Goal: Task Accomplishment & Management: Complete application form

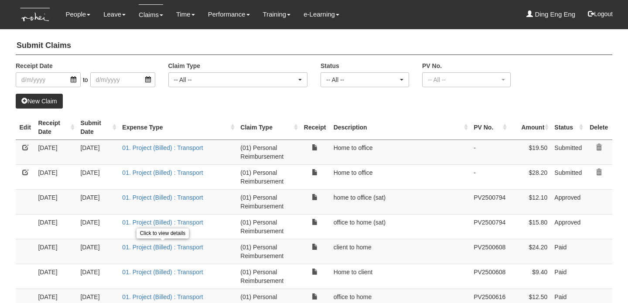
select select "50"
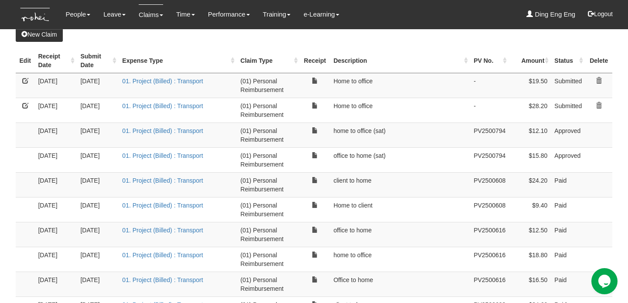
scroll to position [67, 0]
click at [48, 33] on link "New Claim" at bounding box center [39, 34] width 47 height 15
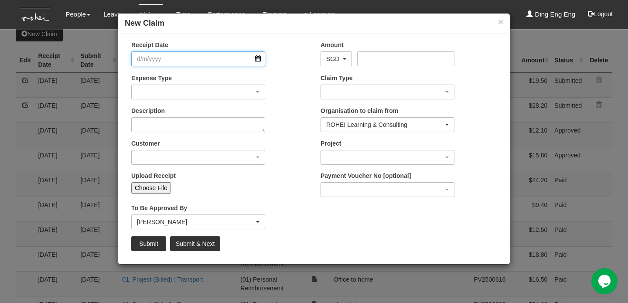
click at [182, 61] on input "Receipt Date" at bounding box center [198, 58] width 134 height 15
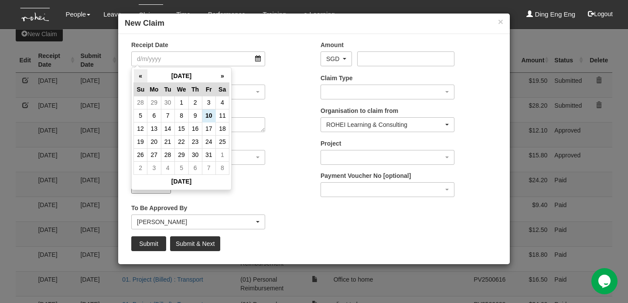
click at [142, 75] on th "«" at bounding box center [141, 76] width 14 height 14
click at [170, 102] on td "1" at bounding box center [168, 102] width 14 height 13
type input "1/7/2025"
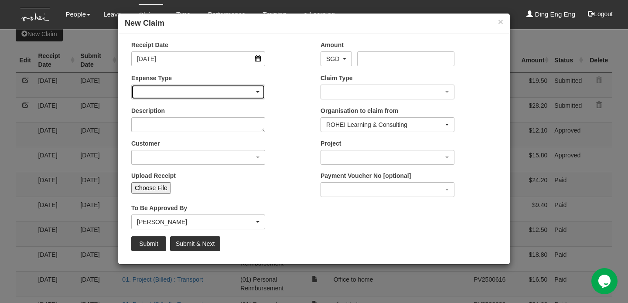
click at [183, 92] on div "button" at bounding box center [198, 92] width 133 height 14
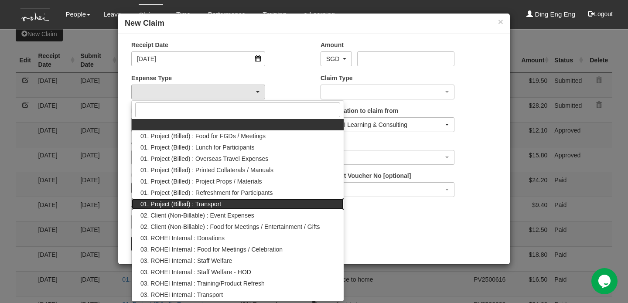
click at [192, 205] on span "01. Project (Billed) : Transport" at bounding box center [180, 204] width 81 height 9
select select "135"
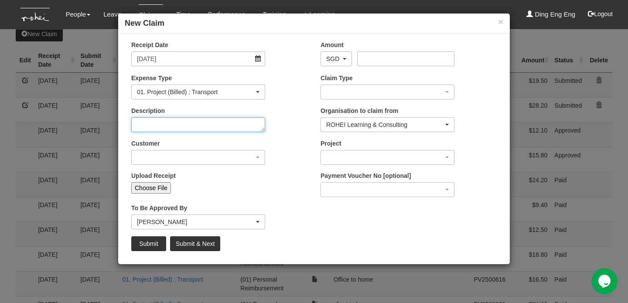
click at [217, 129] on textarea "Description" at bounding box center [198, 124] width 134 height 15
click at [211, 126] on textarea "Description" at bounding box center [198, 124] width 134 height 15
type textarea "Home to client (external)"
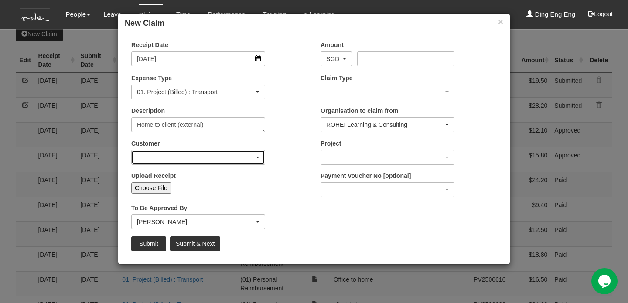
click at [258, 156] on div "button" at bounding box center [198, 157] width 133 height 14
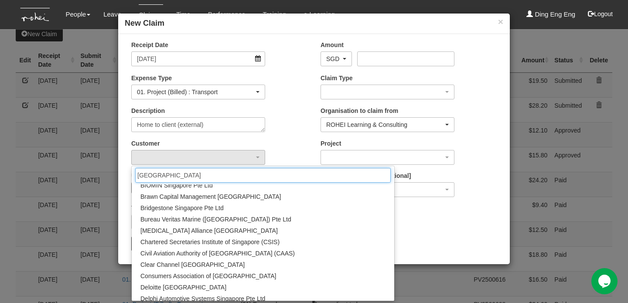
scroll to position [121, 0]
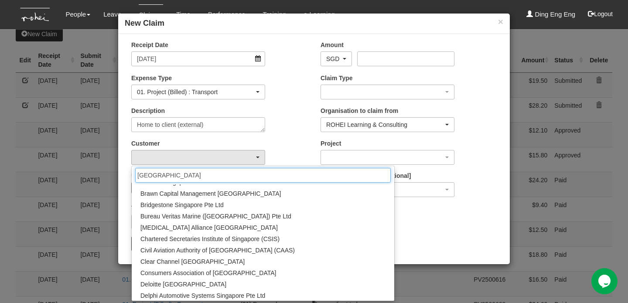
click at [245, 174] on input "singapore" at bounding box center [262, 175] width 255 height 15
type input "singapore"
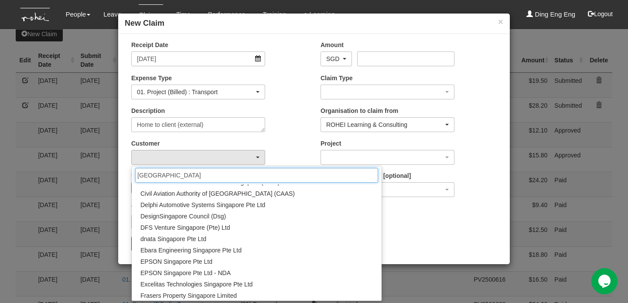
scroll to position [0, 0]
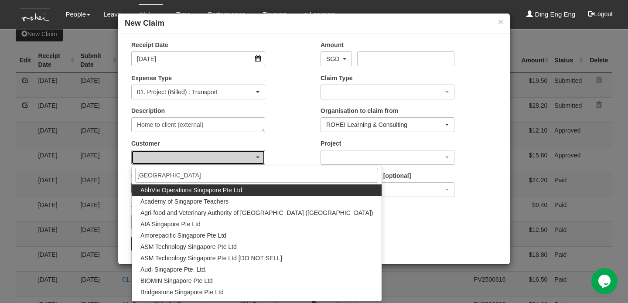
select select "887"
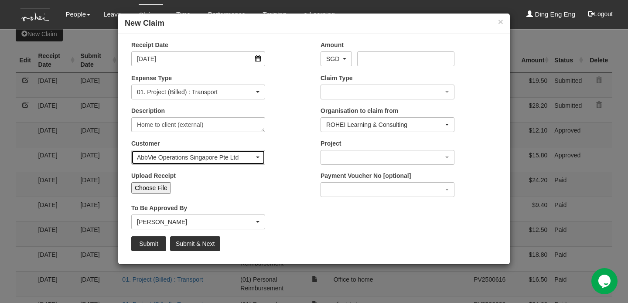
click at [260, 155] on div "AbbVie Operations Singapore Pte Ltd" at bounding box center [198, 157] width 133 height 14
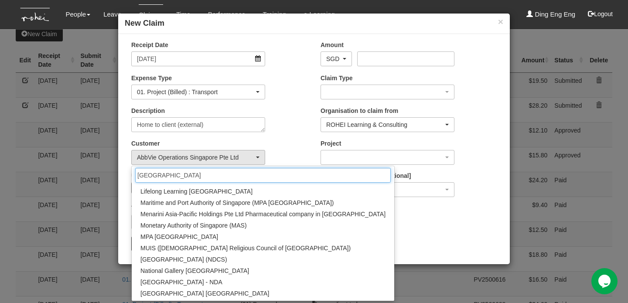
scroll to position [504, 0]
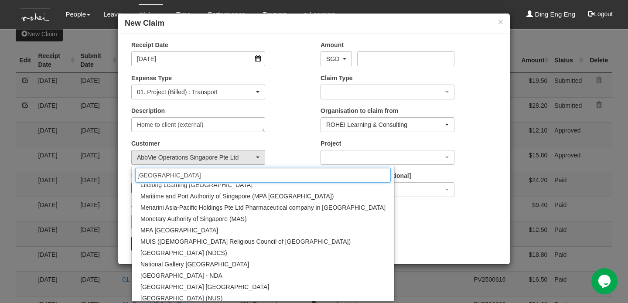
click at [200, 177] on input "singapore" at bounding box center [262, 175] width 255 height 15
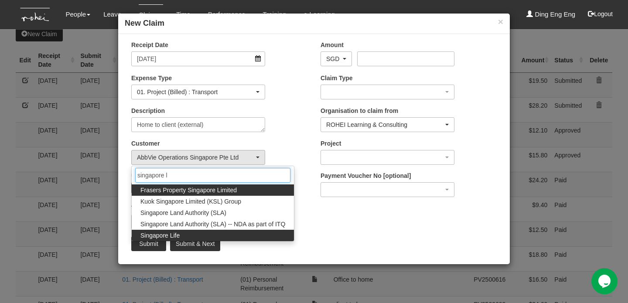
type input "singapore l"
click at [189, 235] on link "Singapore Life" at bounding box center [213, 235] width 162 height 11
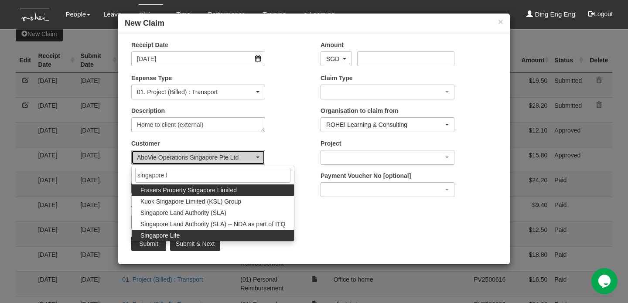
select select "712"
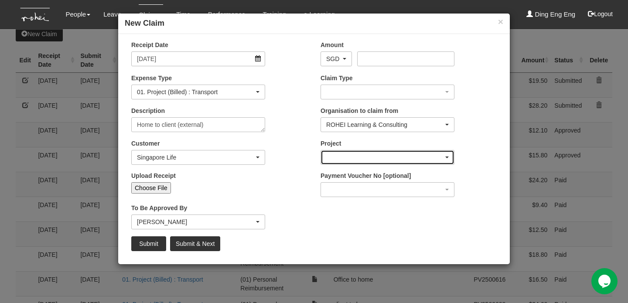
click at [448, 155] on div "button" at bounding box center [387, 157] width 133 height 14
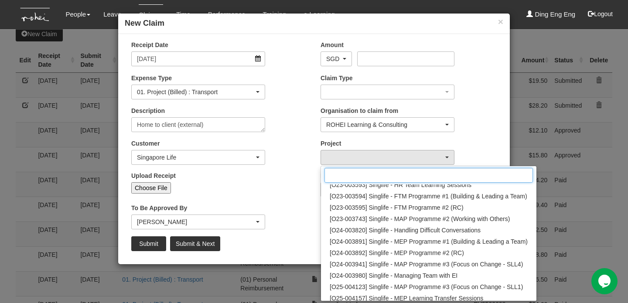
scroll to position [76, 0]
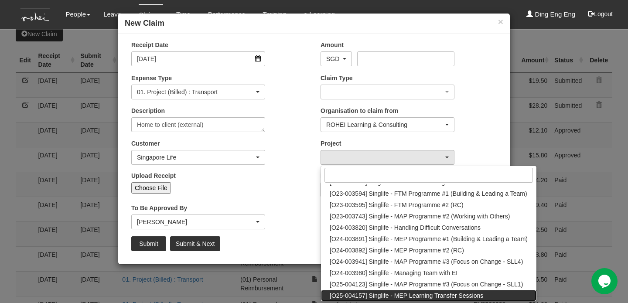
click at [450, 296] on span "[O25-004157] Singlife - MEP Learning Transfer Sessions" at bounding box center [406, 295] width 153 height 9
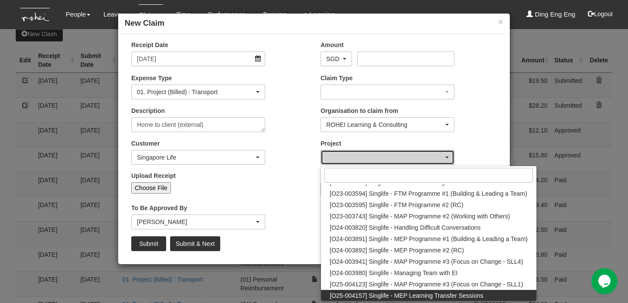
select select "2778"
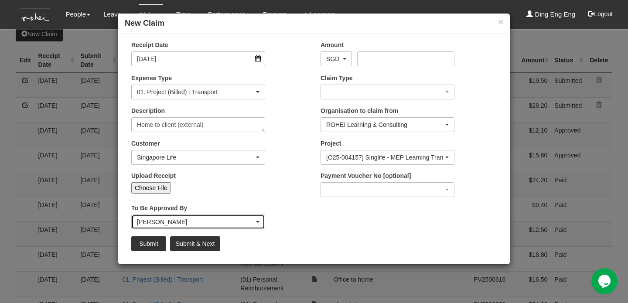
click at [260, 221] on div "[PERSON_NAME]" at bounding box center [198, 222] width 133 height 14
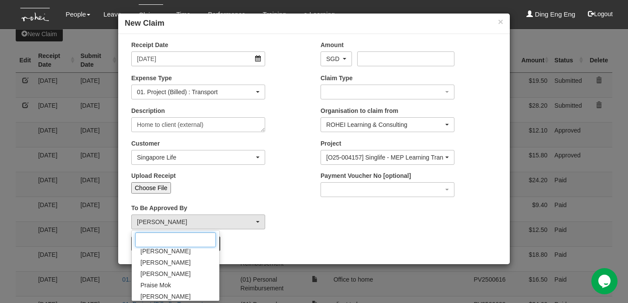
scroll to position [0, 0]
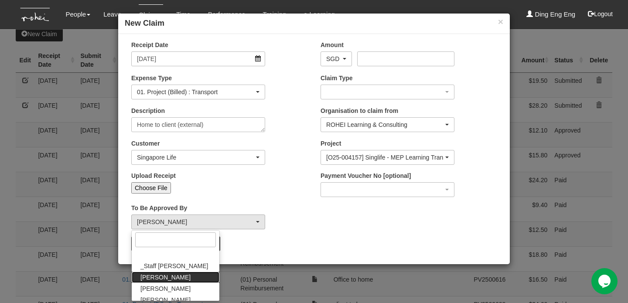
click at [177, 280] on link "[PERSON_NAME]" at bounding box center [176, 277] width 88 height 11
select select "bab5243c-beed-41fc-b362-49a7e6e66dc1"
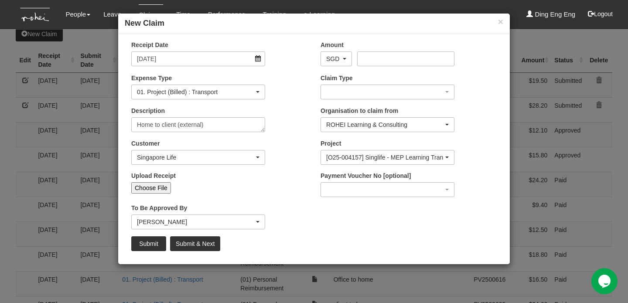
click at [158, 188] on input "Choose File" at bounding box center [151, 187] width 40 height 11
type input "C:\fakepath\Singlife.jpeg"
type input "Choose Another File"
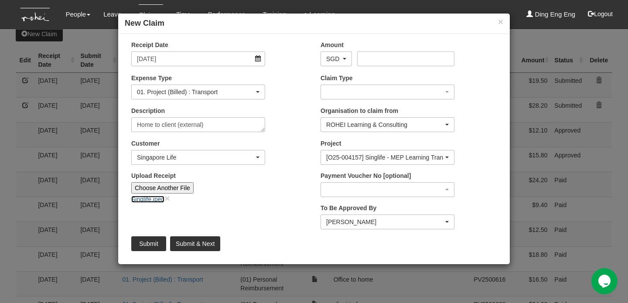
click at [144, 199] on link "Singlife.jpeg" at bounding box center [147, 199] width 33 height 7
click at [369, 61] on input "Amount" at bounding box center [405, 58] width 97 height 15
type input "20.50"
click at [206, 245] on input "Submit & Next" at bounding box center [195, 243] width 50 height 15
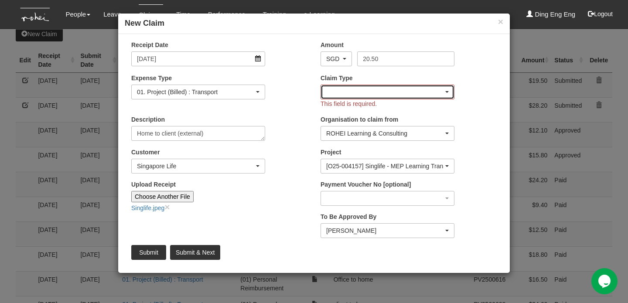
click at [445, 92] on span "button" at bounding box center [446, 92] width 3 height 2
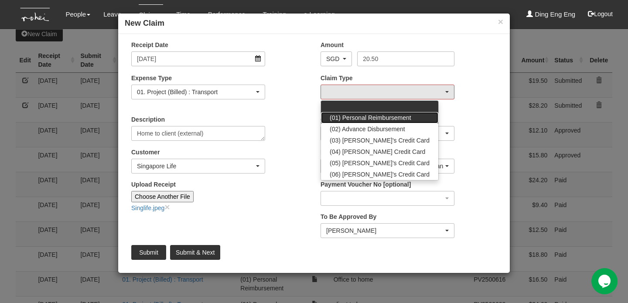
click at [409, 118] on link "(01) Personal Reimbursement" at bounding box center [379, 117] width 117 height 11
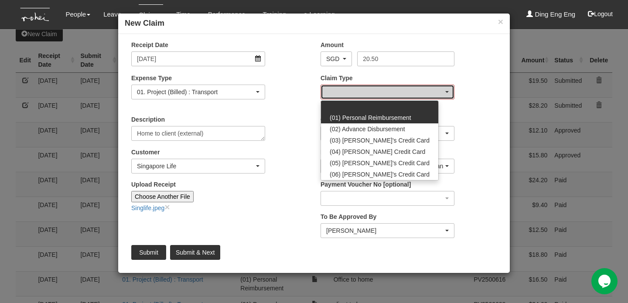
select select "14"
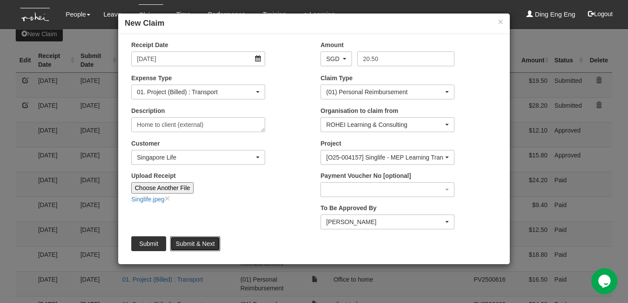
click at [202, 245] on input "Submit & Next" at bounding box center [195, 243] width 50 height 15
type input "Choose File"
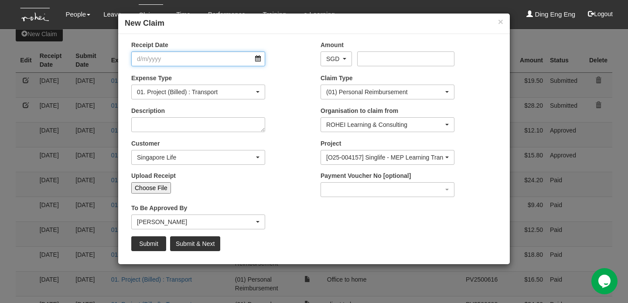
click at [257, 62] on input "Receipt Date" at bounding box center [198, 58] width 134 height 15
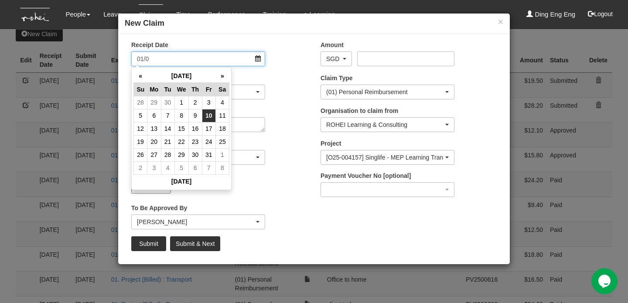
type input "01/07"
select select "50"
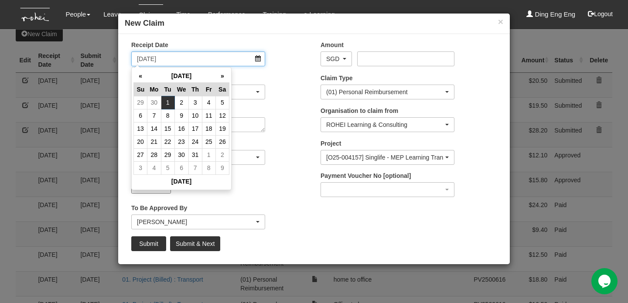
type input "1/7/2025"
click at [300, 103] on div "Expense Type 01. Project (Billed) : Food for FGDs / Meetings 01. Project (Bille…" at bounding box center [219, 90] width 189 height 32
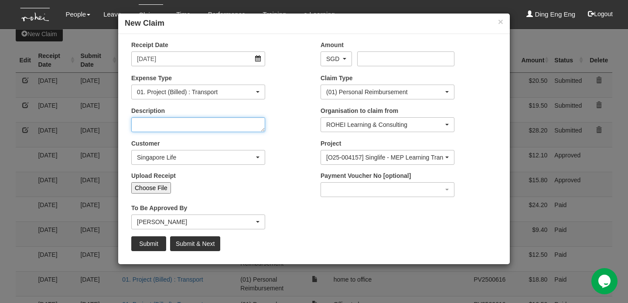
click at [251, 123] on textarea "Description" at bounding box center [198, 124] width 134 height 15
type textarea "office to home (external)"
click at [161, 188] on input "Choose File" at bounding box center [151, 187] width 40 height 11
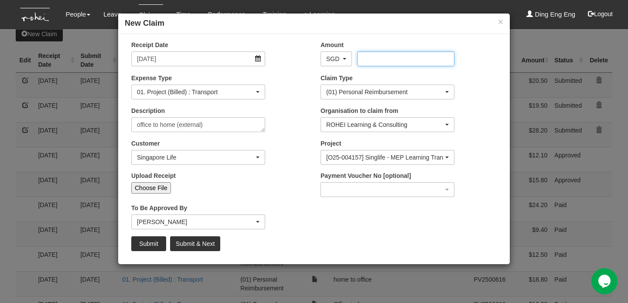
click at [366, 57] on input "Amount" at bounding box center [405, 58] width 97 height 15
type input "26.40"
click at [153, 187] on input "Choose File" at bounding box center [151, 187] width 40 height 11
type input "C:\fakepath\singlife from.jpeg"
type input "Choose Another File"
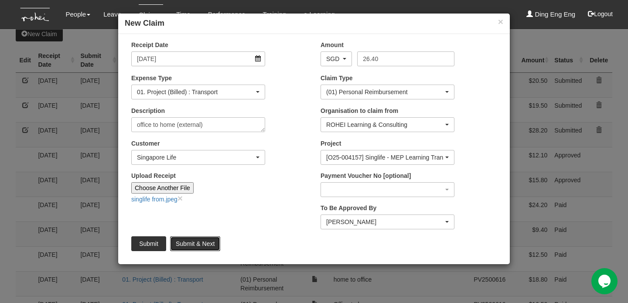
click at [195, 243] on input "Submit & Next" at bounding box center [195, 243] width 50 height 15
type input "Choose File"
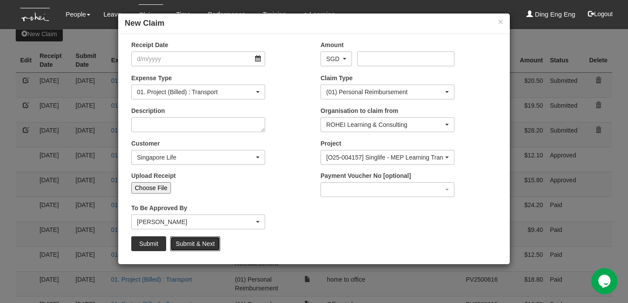
select select "50"
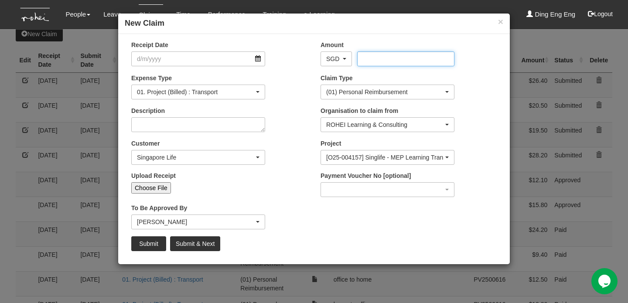
click at [367, 62] on input "Amount" at bounding box center [405, 58] width 97 height 15
type input "14.80"
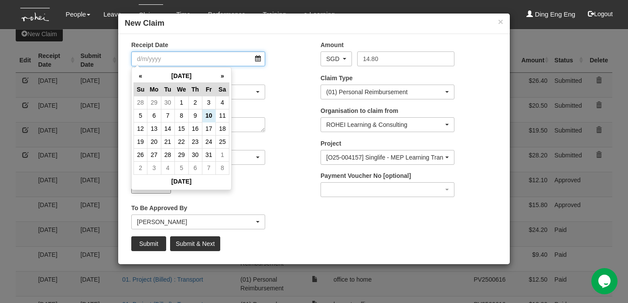
click at [226, 59] on input "Receipt Date" at bounding box center [198, 58] width 134 height 15
type input "1/7/2025"
click at [282, 115] on div "Description" at bounding box center [219, 122] width 189 height 32
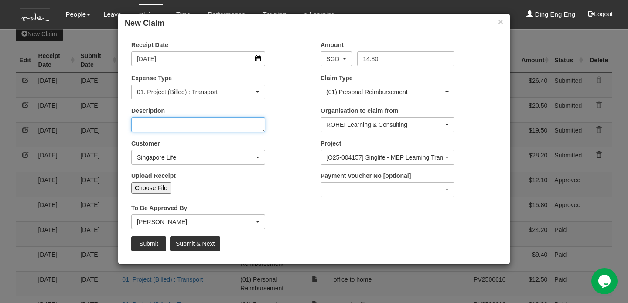
click at [253, 126] on textarea "Description" at bounding box center [198, 124] width 134 height 15
type textarea "home to client FGD"
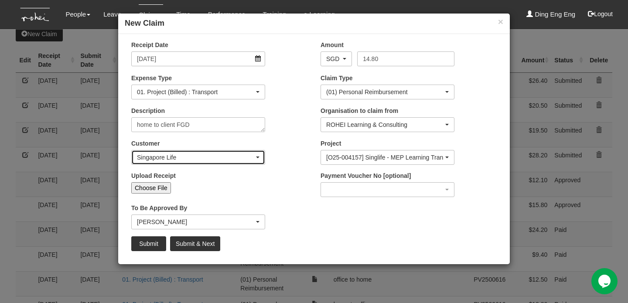
click at [257, 155] on div "Singapore Life" at bounding box center [198, 157] width 122 height 9
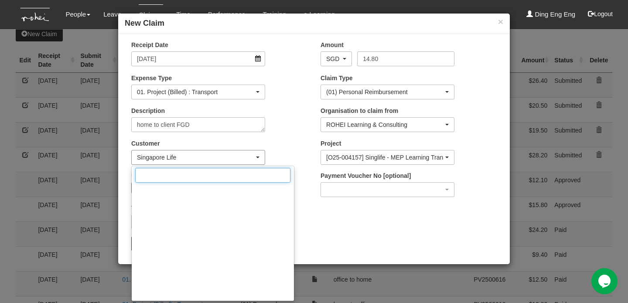
scroll to position [7518, 0]
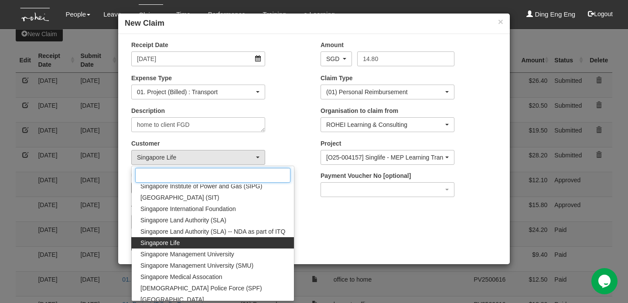
click at [255, 179] on input "Search" at bounding box center [212, 175] width 155 height 15
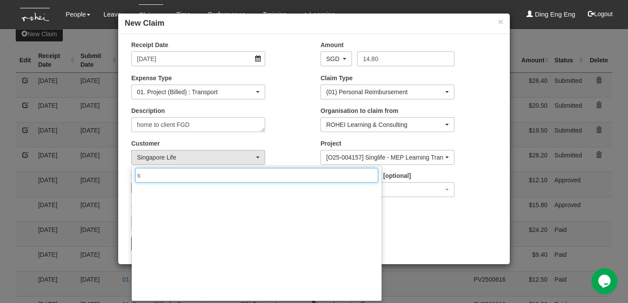
scroll to position [0, 0]
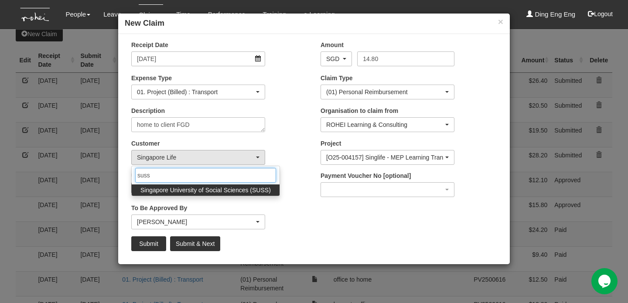
type input "suss"
click at [244, 190] on span "Singapore University of Social Sciences (SUSS)" at bounding box center [205, 190] width 130 height 9
select select "457"
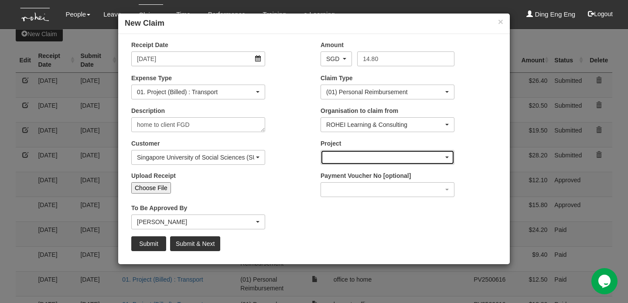
click at [448, 158] on div "button" at bounding box center [387, 157] width 133 height 14
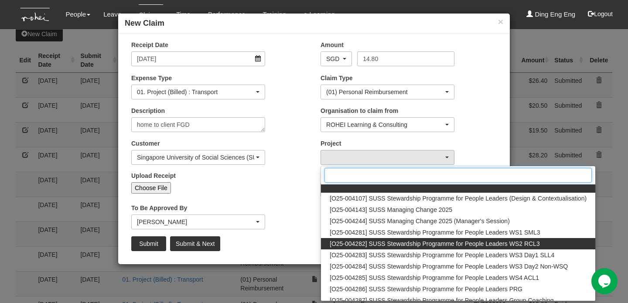
scroll to position [2, 0]
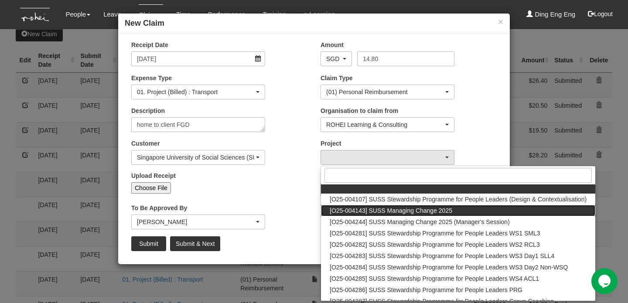
click at [404, 211] on span "[O25-004143] SUSS Managing Change 2025" at bounding box center [391, 210] width 122 height 9
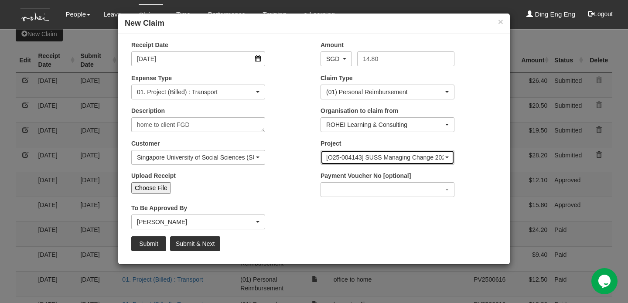
click at [446, 156] on span "button" at bounding box center [446, 157] width 3 height 2
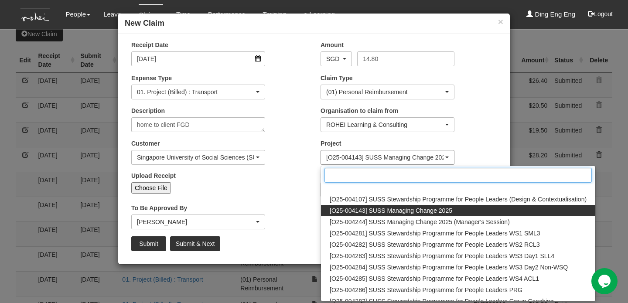
scroll to position [0, 0]
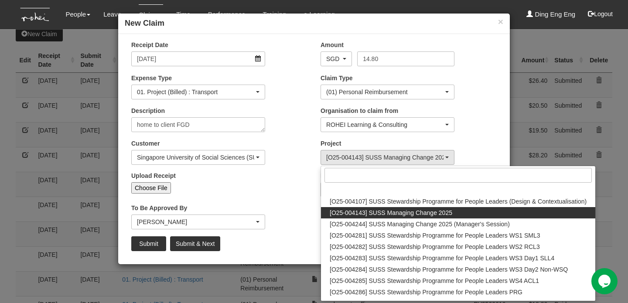
click at [435, 212] on span "[O25-004143] SUSS Managing Change 2025" at bounding box center [391, 212] width 122 height 9
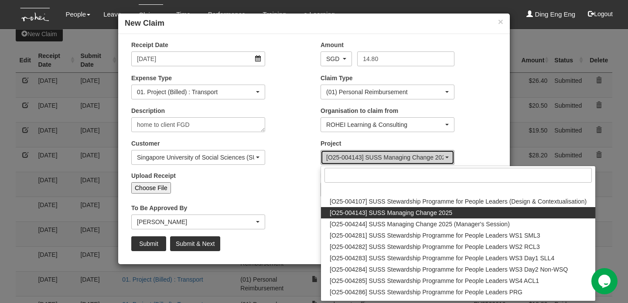
select select "2771"
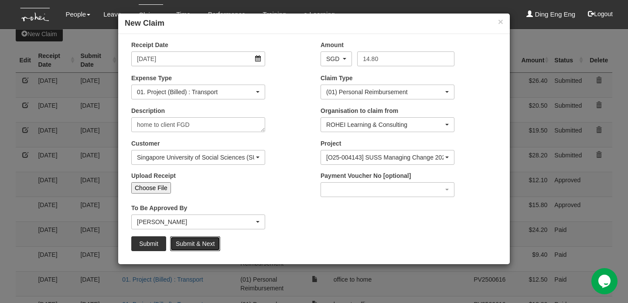
drag, startPoint x: 208, startPoint y: 244, endPoint x: 207, endPoint y: 238, distance: 5.3
click at [207, 238] on input "Submit & Next" at bounding box center [195, 243] width 50 height 15
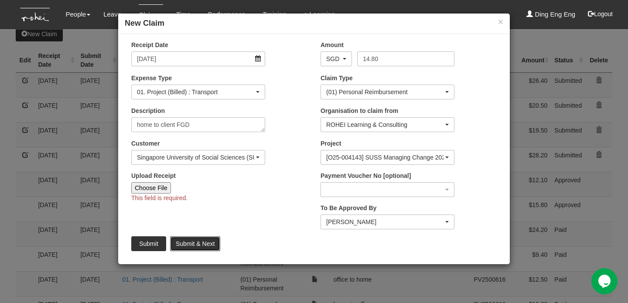
drag, startPoint x: 207, startPoint y: 238, endPoint x: 207, endPoint y: 229, distance: 9.2
click at [207, 229] on div "Receipt Date 1/7/2025 Amount AED AFN ALL AMD ANG AOA ARS AUD AWG AZN BAM BBD BD…" at bounding box center [313, 149] width 391 height 217
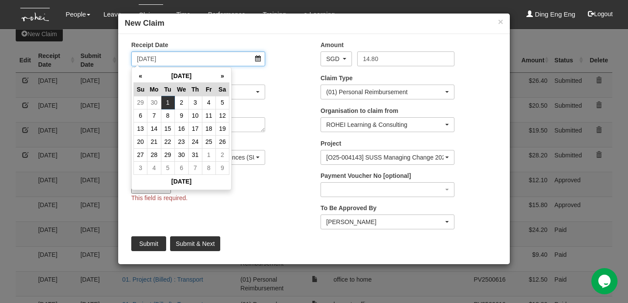
click at [146, 58] on input "1/7/2025" at bounding box center [198, 58] width 134 height 15
click at [139, 58] on input "1/7/2025" at bounding box center [198, 58] width 134 height 15
type input "2/7/2025"
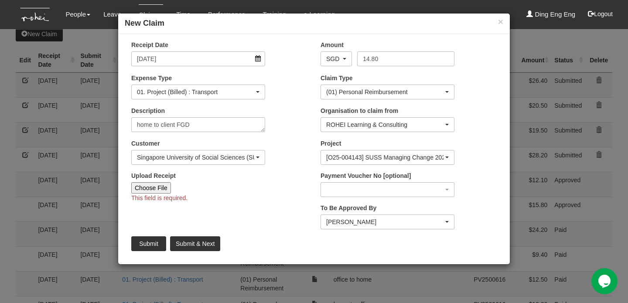
click at [160, 190] on input "Choose File" at bounding box center [151, 187] width 40 height 11
click at [148, 189] on input "Choose File" at bounding box center [151, 187] width 40 height 11
type input "C:\fakepath\suss to.jpeg"
type input "Choose Another File"
click at [151, 200] on link "suss to.jpeg" at bounding box center [147, 199] width 33 height 7
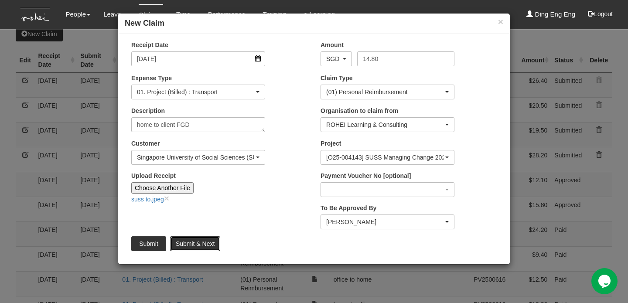
click at [194, 244] on input "Submit & Next" at bounding box center [195, 243] width 50 height 15
type input "Choose File"
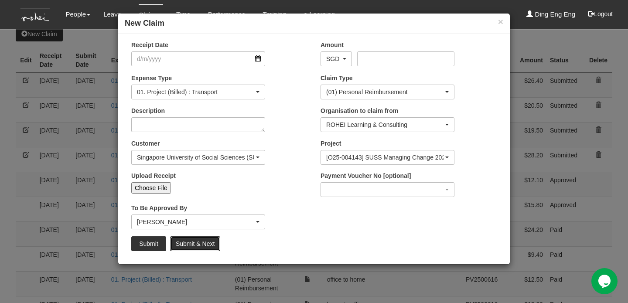
select select "50"
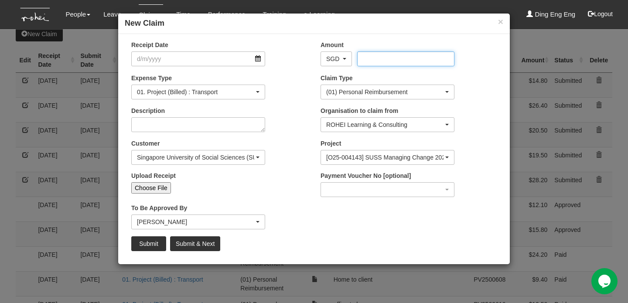
click at [376, 59] on input "Amount" at bounding box center [405, 58] width 97 height 15
type input "16.60"
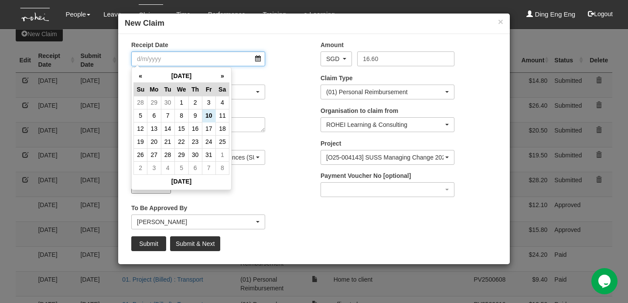
click at [220, 61] on input "Receipt Date" at bounding box center [198, 58] width 134 height 15
click at [141, 76] on th "«" at bounding box center [141, 76] width 14 height 14
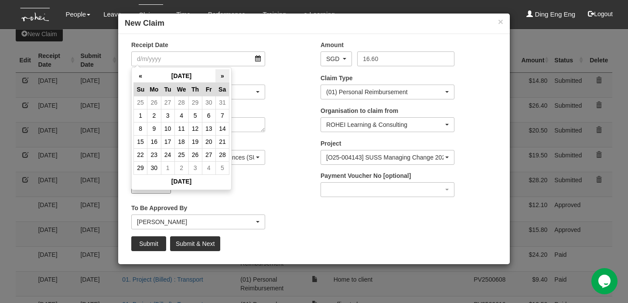
click at [222, 75] on th "»" at bounding box center [222, 76] width 14 height 14
click at [183, 102] on td "2" at bounding box center [181, 102] width 14 height 13
type input "2/7/2025"
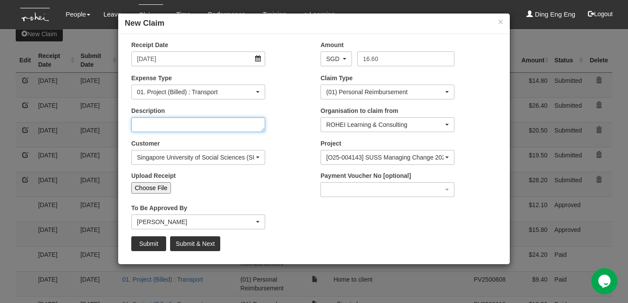
click at [200, 124] on textarea "Description" at bounding box center [198, 124] width 134 height 15
type textarea "client to home"
click at [161, 190] on input "Choose File" at bounding box center [151, 187] width 40 height 11
type input "C:\fakepath\singlife from.jpeg"
type input "Choose Another File"
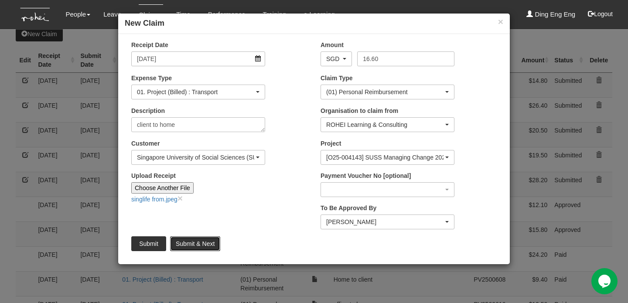
click at [214, 246] on input "Submit & Next" at bounding box center [195, 243] width 50 height 15
type input "Choose File"
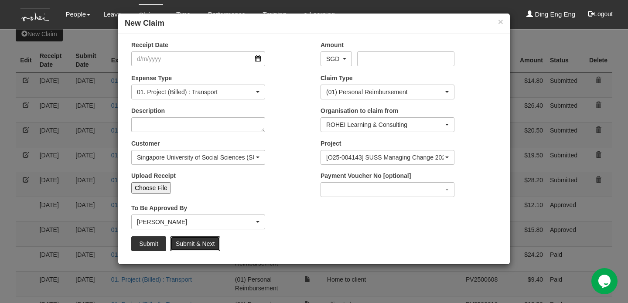
select select "50"
click at [232, 22] on h4 "New Claim" at bounding box center [314, 23] width 378 height 11
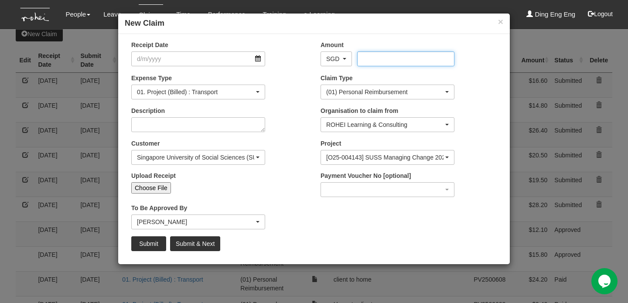
click at [371, 59] on input "Amount" at bounding box center [405, 58] width 97 height 15
type input "20.10"
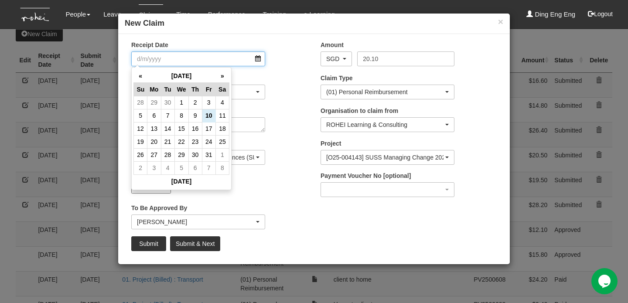
click at [185, 61] on input "Receipt Date" at bounding box center [198, 58] width 134 height 15
click at [138, 76] on th "«" at bounding box center [141, 76] width 14 height 14
click at [156, 141] on td "21" at bounding box center [154, 141] width 14 height 13
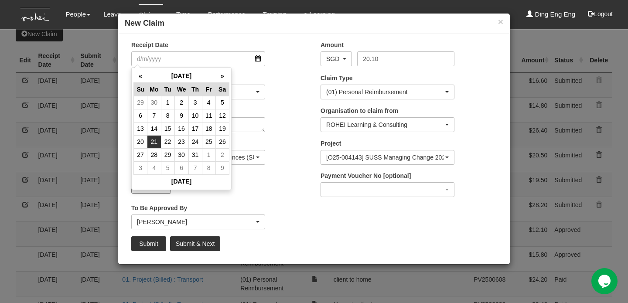
type input "21/7/2025"
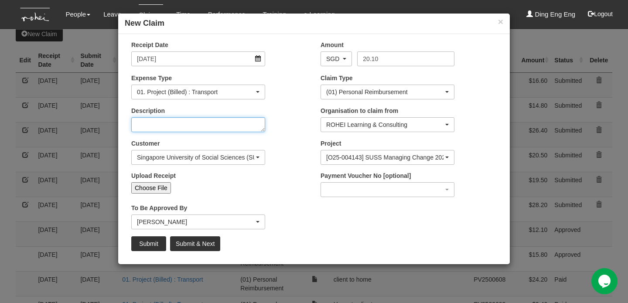
click at [226, 126] on textarea "Description" at bounding box center [198, 124] width 134 height 15
click at [204, 127] on textarea "Description" at bounding box center [198, 124] width 134 height 15
type textarea "home to office"
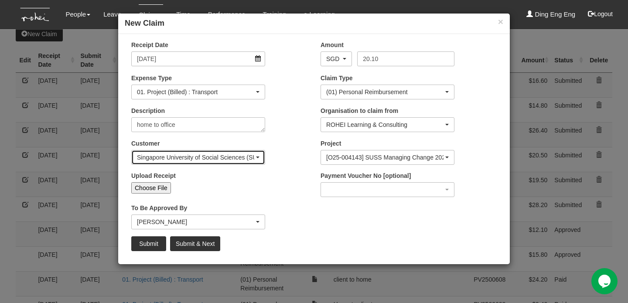
click at [259, 156] on div "Singapore University of Social Sciences (SUSS)" at bounding box center [198, 157] width 133 height 14
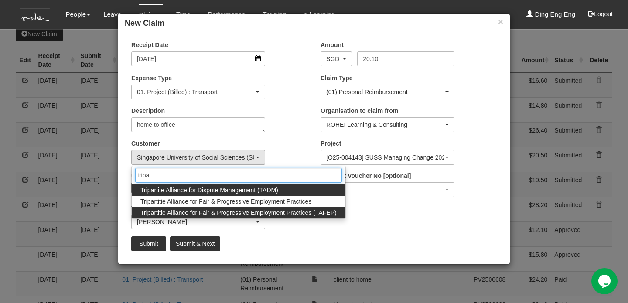
type input "tripa"
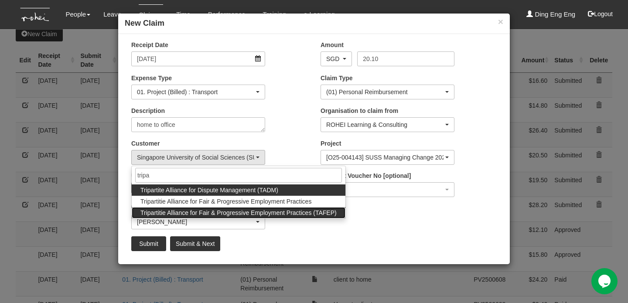
click at [252, 214] on span "Tripartitie Alliance for Fair & Progressive Employment Practices (TAFEP)" at bounding box center [238, 212] width 196 height 9
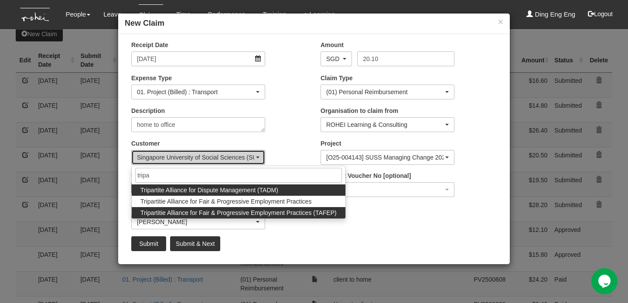
select select "753"
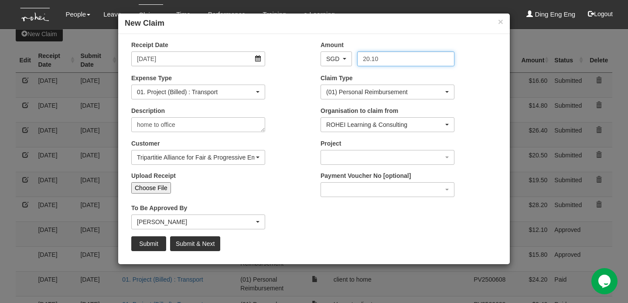
drag, startPoint x: 383, startPoint y: 58, endPoint x: 353, endPoint y: 61, distance: 30.8
click at [353, 61] on div "20.10" at bounding box center [405, 58] width 110 height 15
type input "20.10"
click at [159, 190] on input "Choose File" at bounding box center [151, 187] width 40 height 11
click at [158, 190] on input "Choose File" at bounding box center [151, 187] width 40 height 11
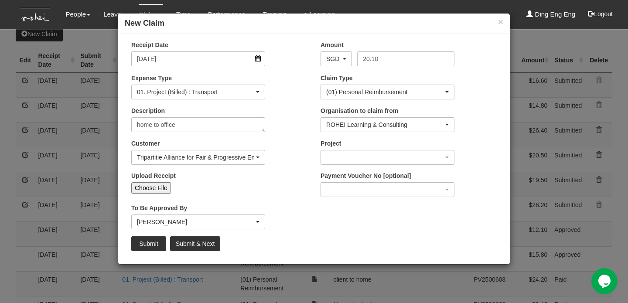
type input "C:\fakepath\Tal to.jpeg"
type input "Choose Another File"
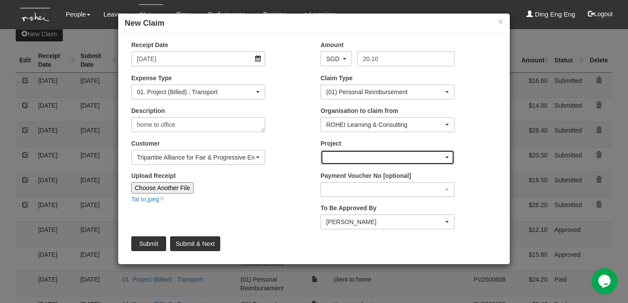
click at [448, 157] on span "button" at bounding box center [446, 157] width 3 height 2
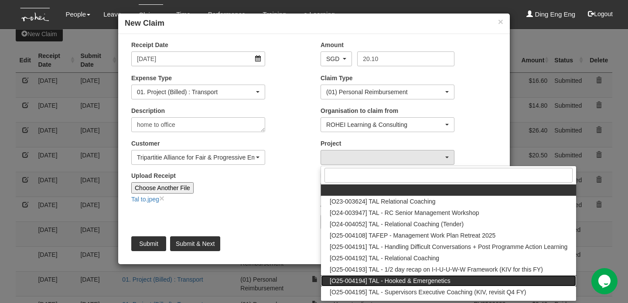
click at [411, 282] on span "[O25-004194] TAL - Hooked & Emergenetics" at bounding box center [390, 280] width 121 height 9
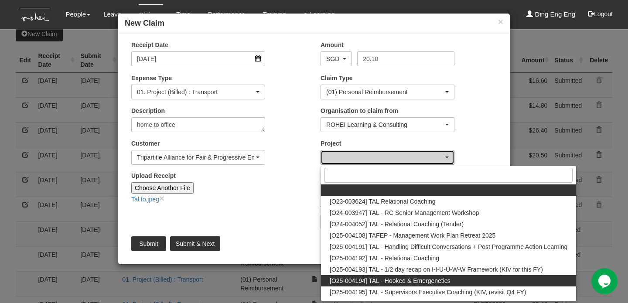
select select "2813"
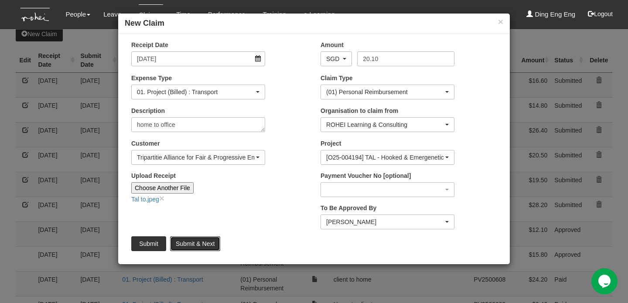
click at [200, 244] on input "Submit & Next" at bounding box center [195, 243] width 50 height 15
type input "Choose File"
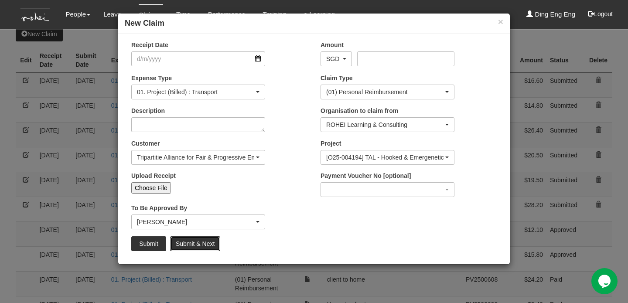
select select "50"
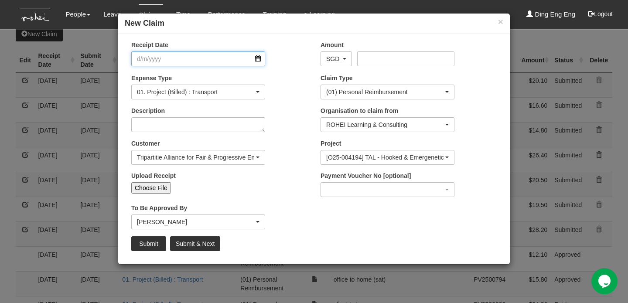
click at [208, 60] on input "Receipt Date" at bounding box center [198, 58] width 134 height 15
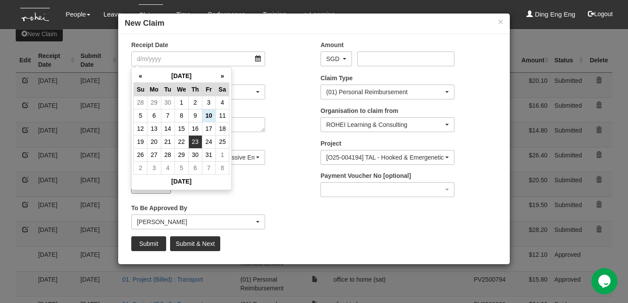
click at [196, 143] on td "23" at bounding box center [195, 141] width 14 height 13
type input "[DATE]"
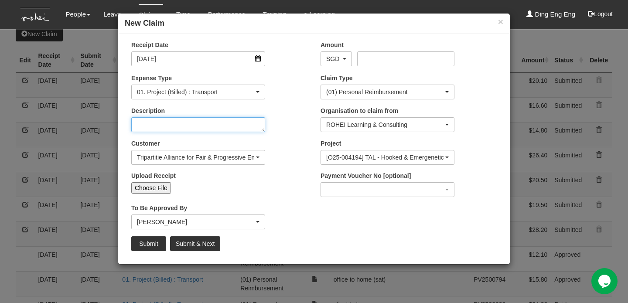
click at [256, 126] on textarea "Description" at bounding box center [198, 124] width 134 height 15
type textarea "home to office"
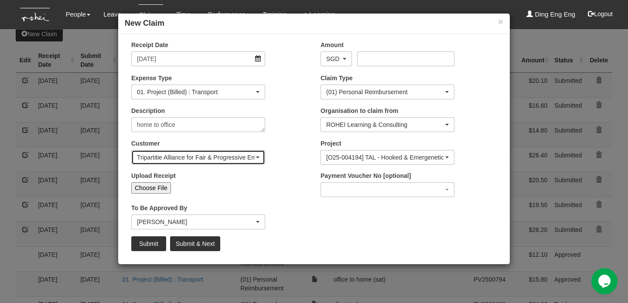
click at [258, 157] on span "button" at bounding box center [257, 157] width 3 height 2
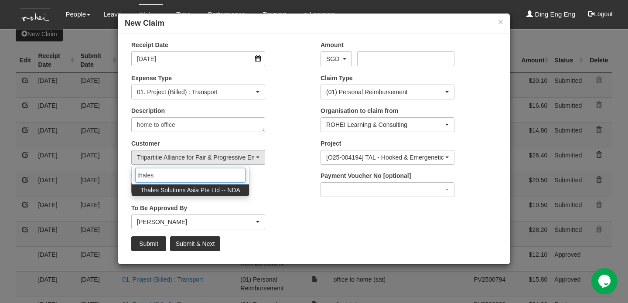
type input "thales"
click at [222, 190] on span "Thales Solutions Asia Pte Ltd -- NDA" at bounding box center [190, 190] width 100 height 9
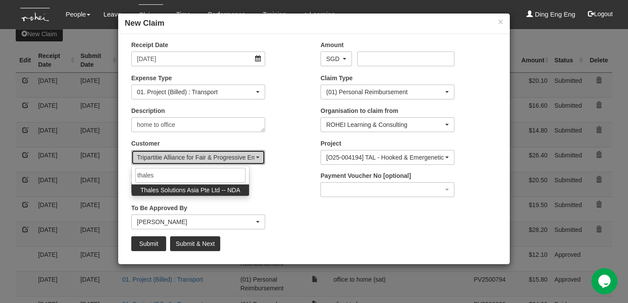
select select "66"
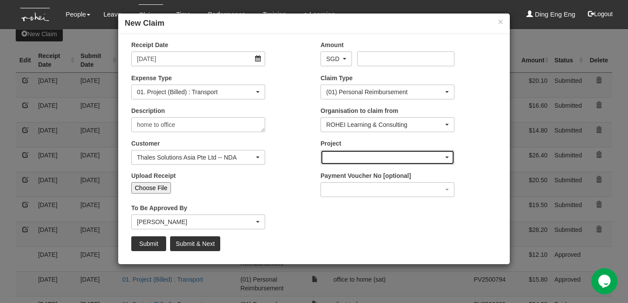
click at [449, 157] on div "button" at bounding box center [387, 157] width 133 height 14
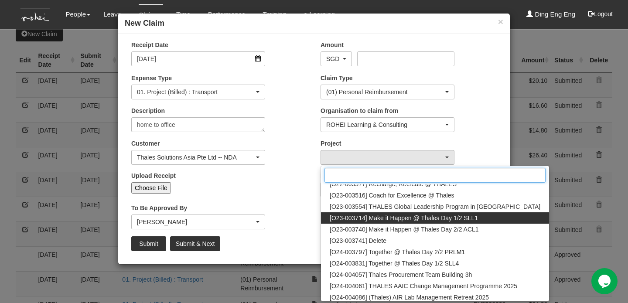
scroll to position [31, 0]
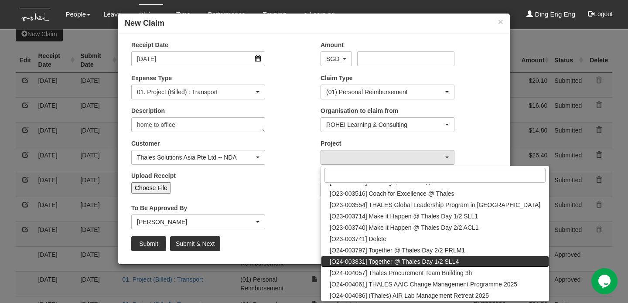
click at [445, 260] on span "[O24-003831] Together @ Thales Day 1/2 SLL4" at bounding box center [394, 261] width 129 height 9
select select "2499"
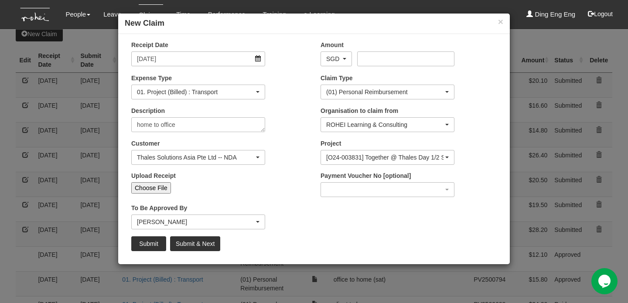
click at [159, 187] on input "Choose File" at bounding box center [151, 187] width 40 height 11
type input "C:\fakepath\thales to.jpeg"
type input "Choose Another File"
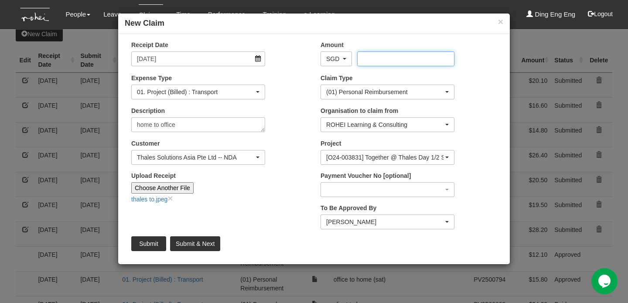
click at [421, 60] on input "Amount" at bounding box center [405, 58] width 97 height 15
type input "20.60"
click at [143, 197] on link "thales to.jpeg" at bounding box center [149, 199] width 36 height 7
click at [206, 242] on input "Submit & Next" at bounding box center [195, 243] width 50 height 15
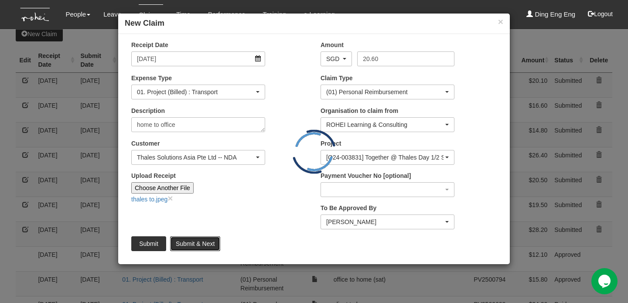
type input "Choose File"
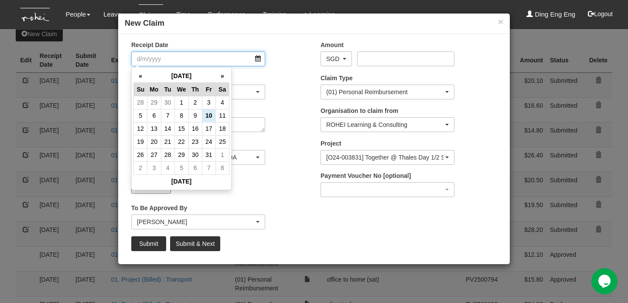
click at [162, 61] on input "Receipt Date" at bounding box center [198, 58] width 134 height 15
click at [139, 78] on th "«" at bounding box center [141, 76] width 14 height 14
click at [182, 139] on td "23" at bounding box center [181, 141] width 14 height 13
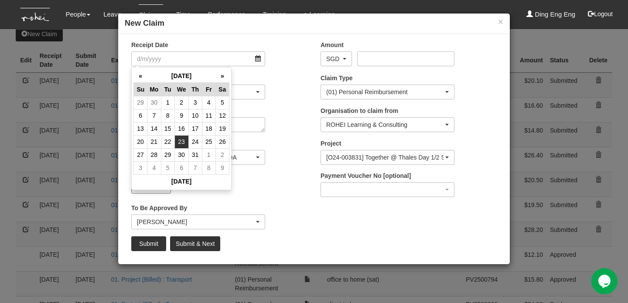
type input "23/7/2025"
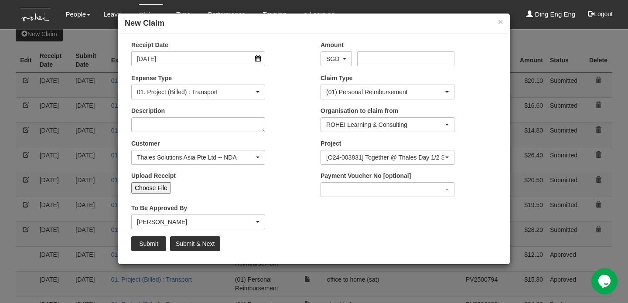
select select "50"
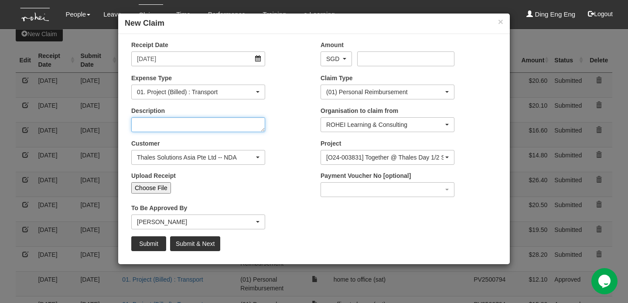
click at [209, 125] on textarea "Description" at bounding box center [198, 124] width 134 height 15
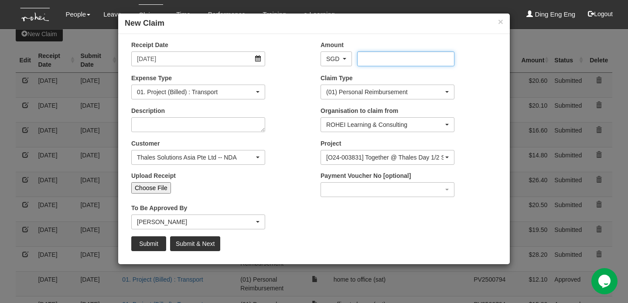
click at [382, 56] on input "Amount" at bounding box center [405, 58] width 97 height 15
type input "37.20"
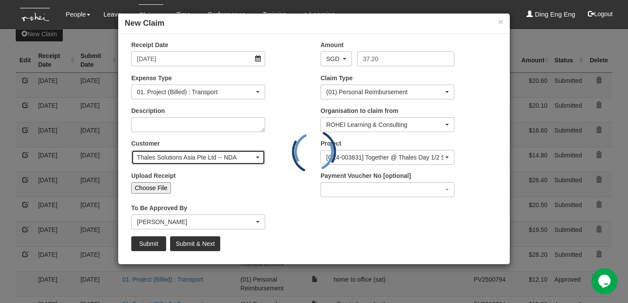
click at [259, 156] on span "button" at bounding box center [257, 157] width 3 height 2
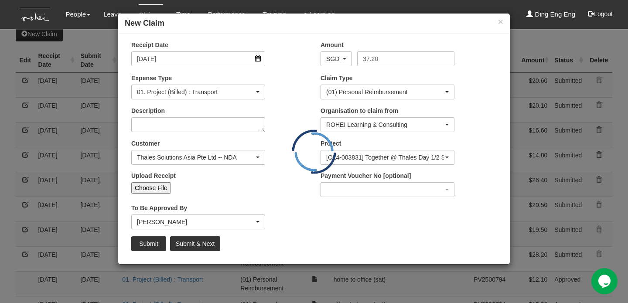
scroll to position [8527, 0]
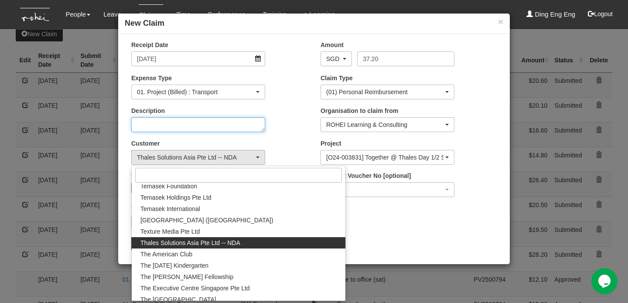
click at [234, 125] on textarea "Description" at bounding box center [198, 124] width 134 height 15
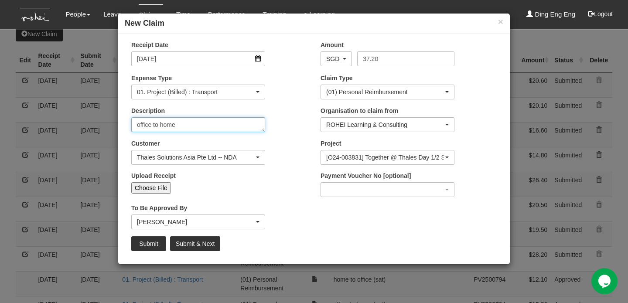
type textarea "office to home"
click at [157, 189] on input "Choose File" at bounding box center [151, 187] width 40 height 11
click at [161, 186] on input "Choose File" at bounding box center [151, 187] width 40 height 11
type input "C:\fakepath\Screenshot 2025-10-10 at 3.26.24 PM.jpeg"
type input "Choose Another File"
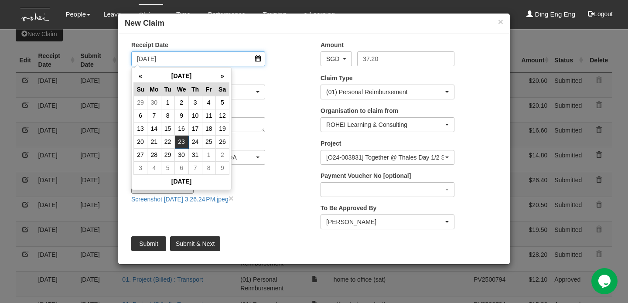
click at [143, 59] on input "23/7/2025" at bounding box center [198, 58] width 134 height 15
type input "24/7/2025"
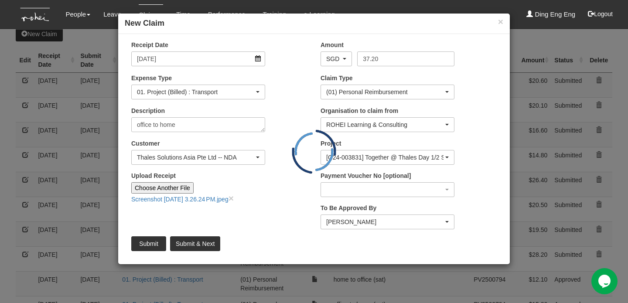
click at [288, 73] on div at bounding box center [314, 73] width 378 height 0
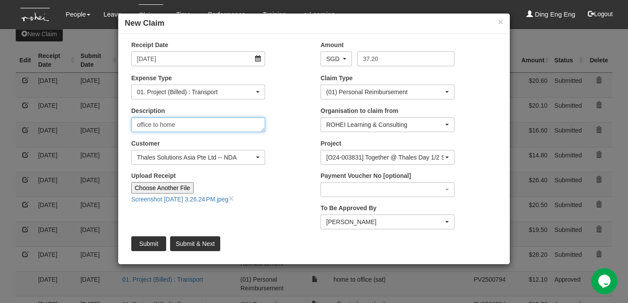
click at [202, 125] on textarea "office to home" at bounding box center [198, 124] width 134 height 15
type textarea "o"
type textarea "home to office"
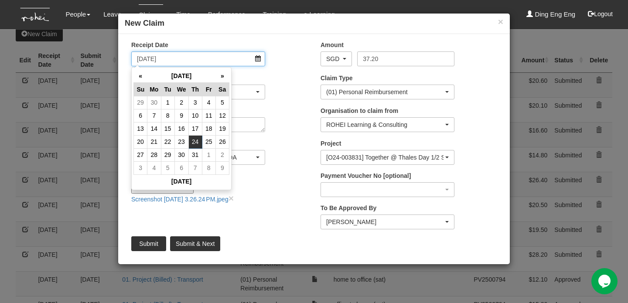
click at [143, 58] on input "24/7/2025" at bounding box center [198, 58] width 134 height 15
type input "23/7/2025"
click at [280, 140] on div "Customer (N/A) _ROHEI Internal 3M ASIA PACIFIC PRIVATE LTD 58.com AbbVie Operat…" at bounding box center [219, 155] width 189 height 32
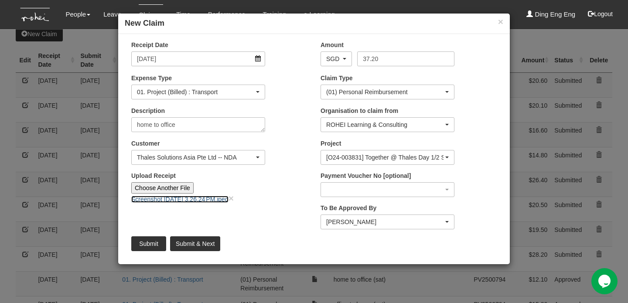
click at [170, 197] on link "Screenshot 2025-10-10 at 3.26.24 PM.jpeg" at bounding box center [179, 199] width 97 height 7
click at [203, 247] on input "Submit & Next" at bounding box center [195, 243] width 50 height 15
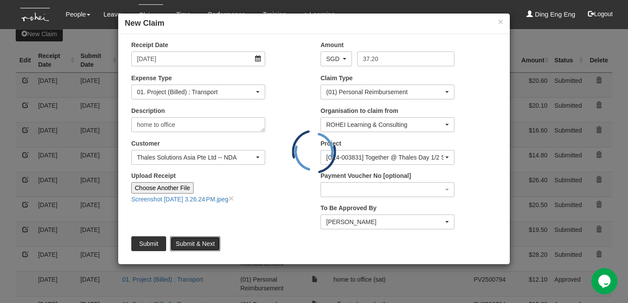
type input "Choose File"
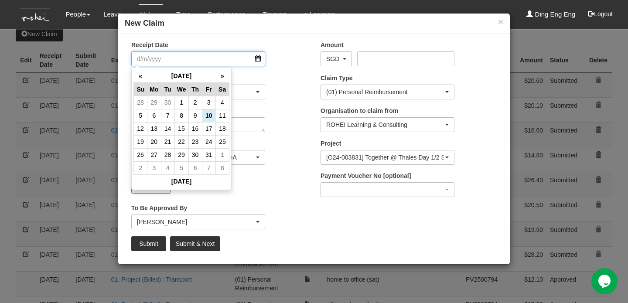
click at [174, 60] on input "Receipt Date" at bounding box center [198, 58] width 134 height 15
click at [139, 72] on th "«" at bounding box center [141, 76] width 14 height 14
click at [197, 139] on td "24" at bounding box center [195, 141] width 14 height 13
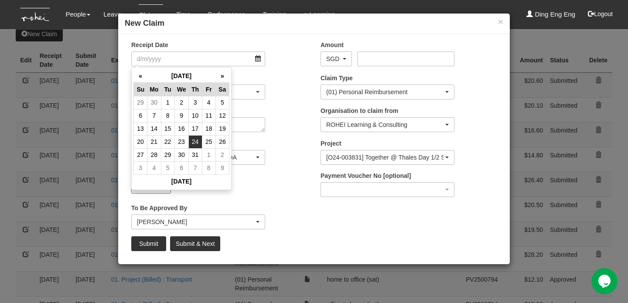
type input "24/7/2025"
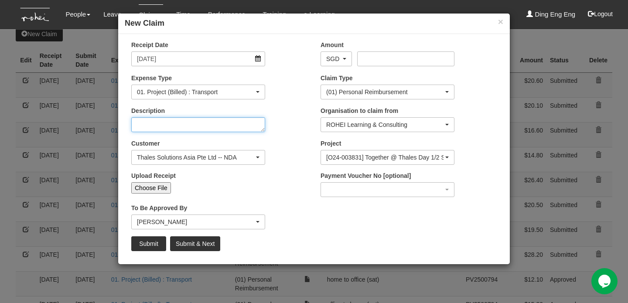
click at [213, 127] on textarea "Description" at bounding box center [198, 124] width 134 height 15
select select "50"
type textarea "home to office"
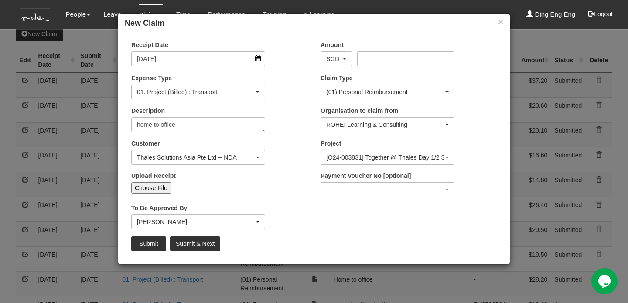
click at [151, 187] on input "Choose File" at bounding box center [151, 187] width 40 height 11
type input "C:\fakepath\Screenshot 2025-10-10 at 3.29.17 PM.jpeg"
type input "Choose Another File"
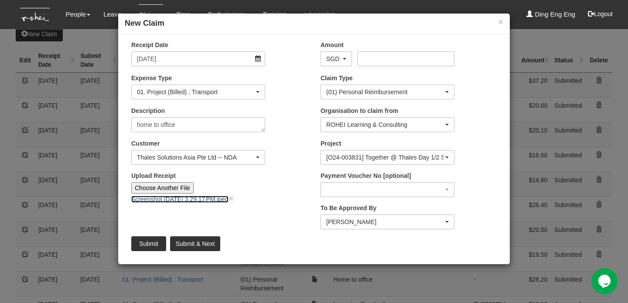
click at [173, 196] on link "Screenshot 2025-10-10 at 3.29.17 PM.jpeg" at bounding box center [179, 199] width 97 height 7
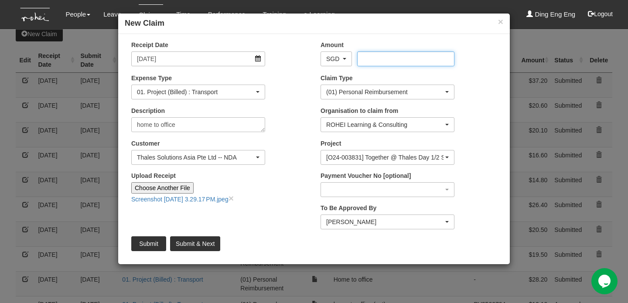
click at [379, 52] on input "Amount" at bounding box center [405, 58] width 97 height 15
type input "26.70"
click at [207, 244] on input "Submit & Next" at bounding box center [195, 243] width 50 height 15
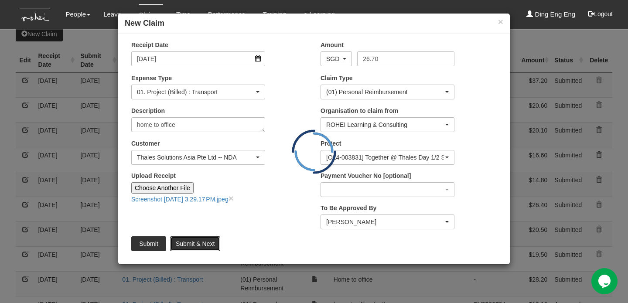
type input "Choose File"
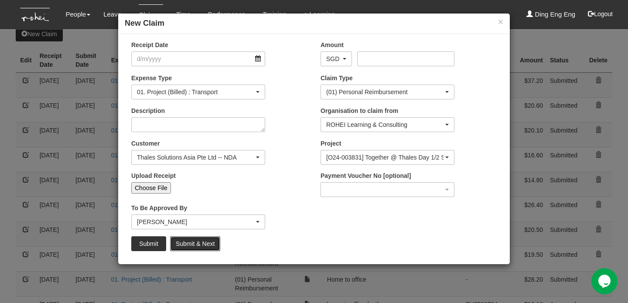
select select "50"
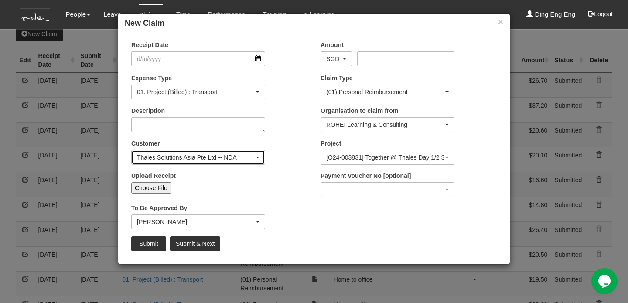
click at [258, 157] on span "button" at bounding box center [257, 157] width 3 height 2
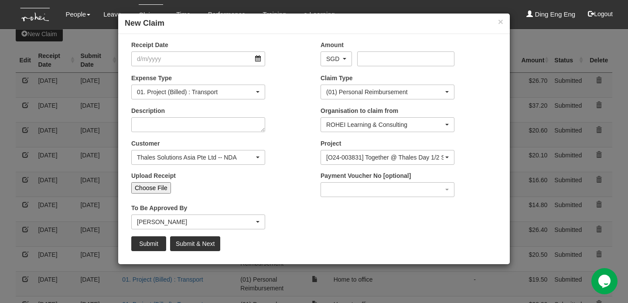
scroll to position [8527, 0]
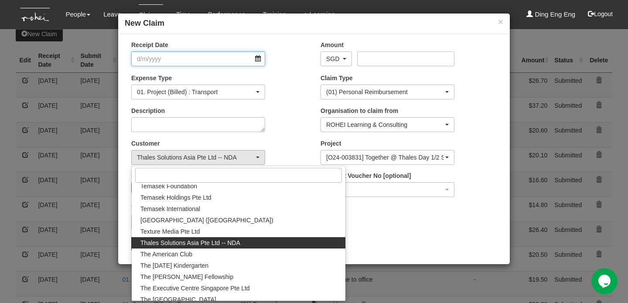
click at [216, 58] on input "Receipt Date" at bounding box center [198, 58] width 134 height 15
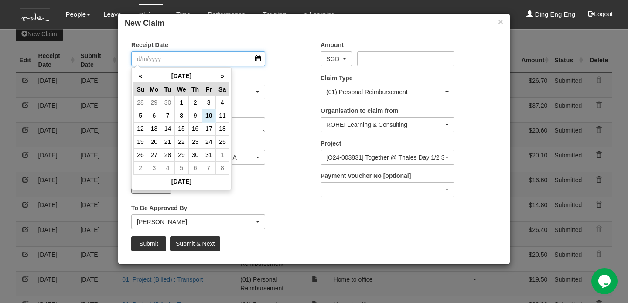
scroll to position [0, 0]
click at [140, 74] on th "«" at bounding box center [141, 76] width 14 height 14
click at [197, 153] on td "28" at bounding box center [195, 154] width 14 height 13
click at [209, 61] on input "28/8/2025" at bounding box center [198, 58] width 134 height 15
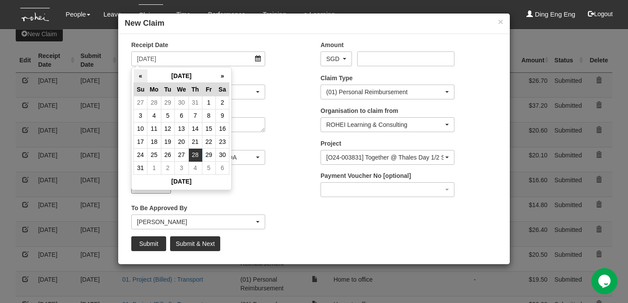
click at [143, 75] on th "«" at bounding box center [141, 76] width 14 height 14
click at [154, 155] on td "28" at bounding box center [154, 154] width 14 height 13
type input "28/7/2025"
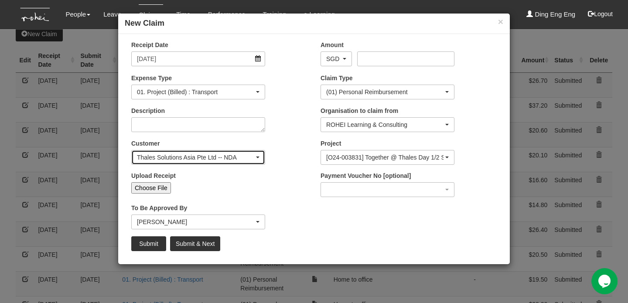
click at [259, 155] on div "Thales Solutions Asia Pte Ltd -- NDA" at bounding box center [198, 157] width 133 height 14
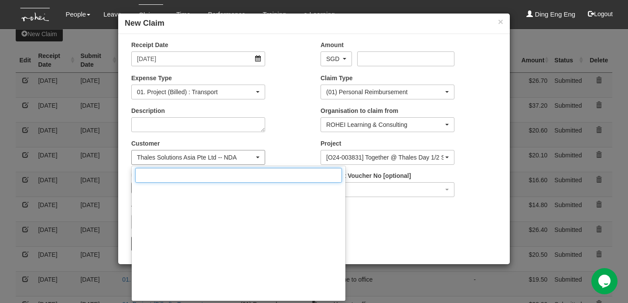
scroll to position [8527, 0]
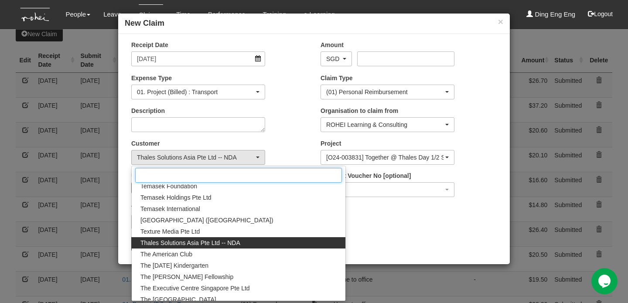
click at [235, 173] on input "Search" at bounding box center [238, 175] width 207 height 15
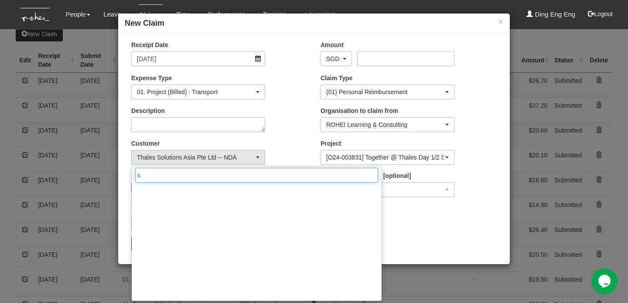
scroll to position [0, 0]
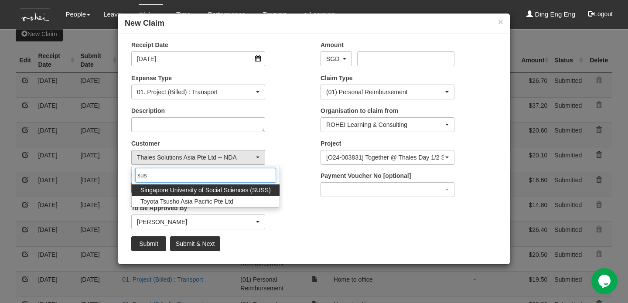
type input "sus"
click at [227, 188] on span "Singapore University of Social Sciences (SUSS)" at bounding box center [205, 190] width 130 height 9
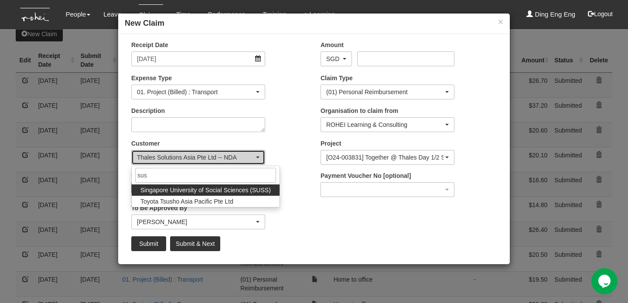
select select "457"
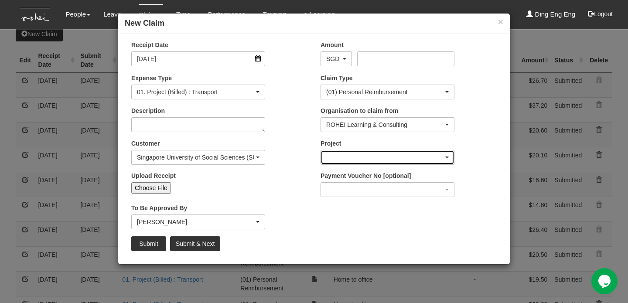
click at [446, 154] on div "button" at bounding box center [387, 157] width 133 height 14
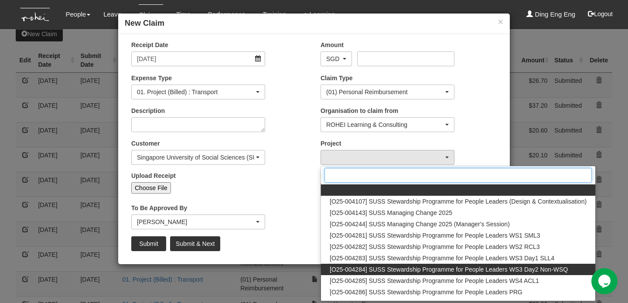
scroll to position [6, 0]
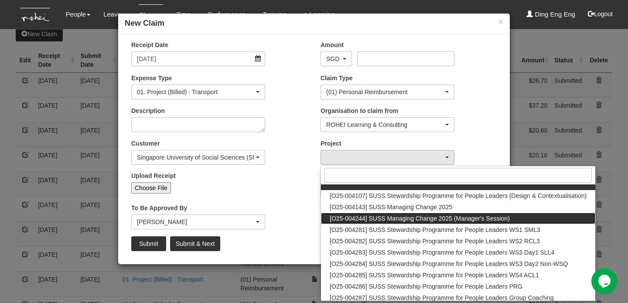
click at [462, 218] on span "[O25-004244] SUSS Managing Change 2025 (Manager's Session)" at bounding box center [420, 218] width 180 height 9
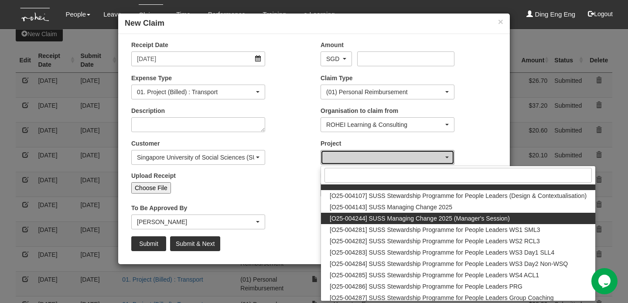
select select "2864"
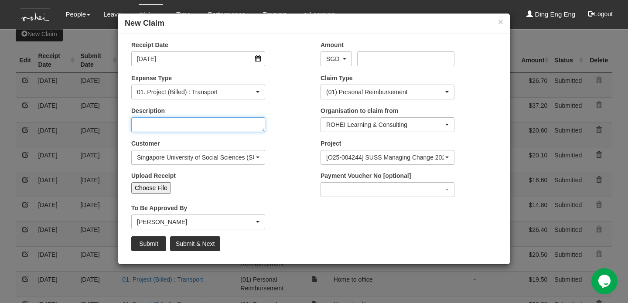
click at [185, 124] on textarea "Description" at bounding box center [198, 124] width 134 height 15
type textarea "home to client (external)"
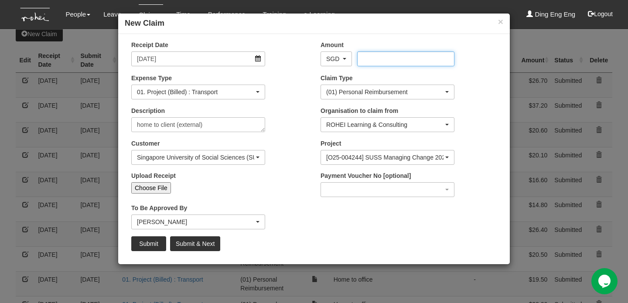
click at [382, 58] on input "Amount" at bounding box center [405, 58] width 97 height 15
type input "18.90"
click at [161, 186] on input "Choose File" at bounding box center [151, 187] width 40 height 11
click at [162, 188] on input "Choose File" at bounding box center [151, 187] width 40 height 11
type input "C:\fakepath\Screenshot 2025-10-10 at 3.32.26 PM.jpeg"
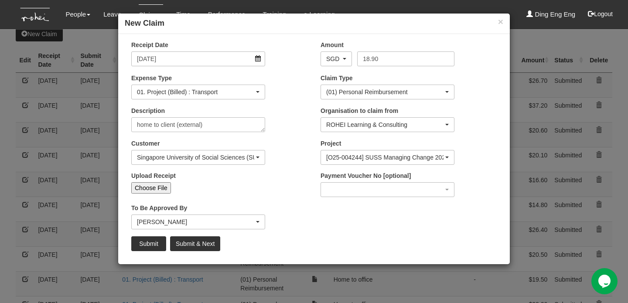
type input "Choose Another File"
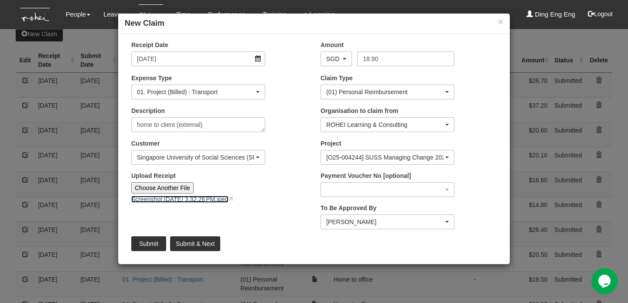
click at [181, 197] on link "Screenshot 2025-10-10 at 3.32.26 PM.jpeg" at bounding box center [179, 199] width 97 height 7
click at [202, 243] on input "Submit & Next" at bounding box center [195, 243] width 50 height 15
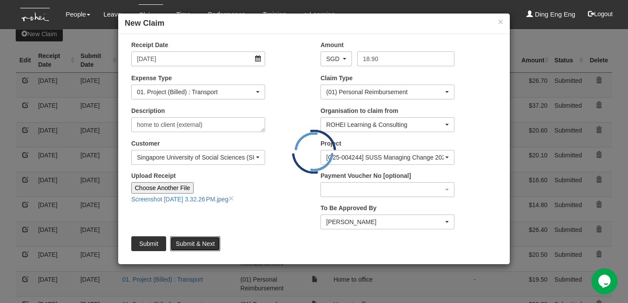
type input "Choose File"
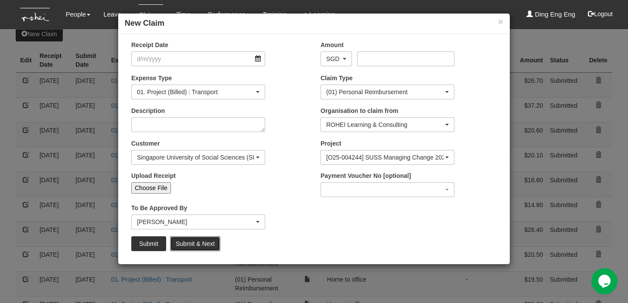
select select "50"
click at [163, 189] on input "Choose File" at bounding box center [151, 187] width 40 height 11
type input "C:\fakepath\IMG_2A287AE2F089-1.jpeg"
type input "Choose Another File"
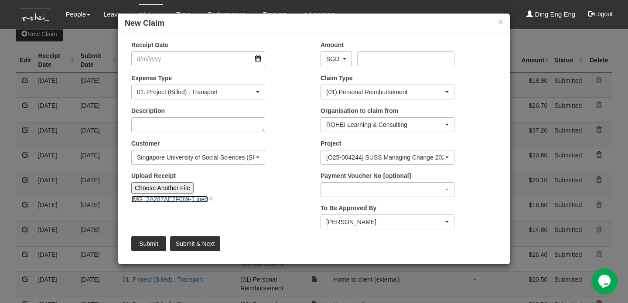
click at [185, 197] on link "IMG_2A287AE2F089-1.jpeg" at bounding box center [169, 199] width 77 height 7
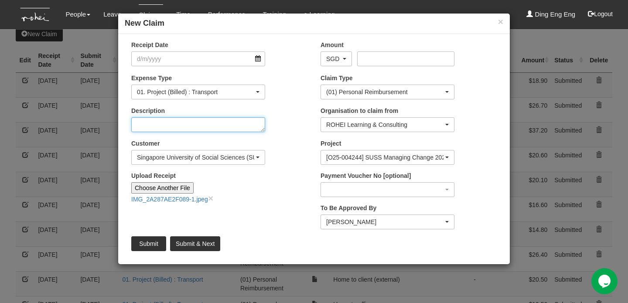
click at [196, 127] on textarea "Description" at bounding box center [198, 124] width 134 height 15
type textarea "client to home (external)"
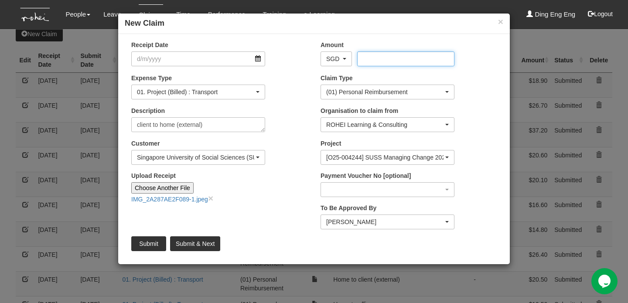
click at [371, 59] on input "Amount" at bounding box center [405, 58] width 97 height 15
type input "9.90"
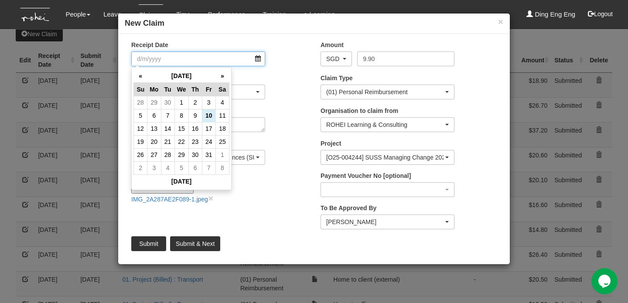
click at [167, 59] on input "Receipt Date" at bounding box center [198, 58] width 134 height 15
click at [139, 78] on th "«" at bounding box center [141, 76] width 14 height 14
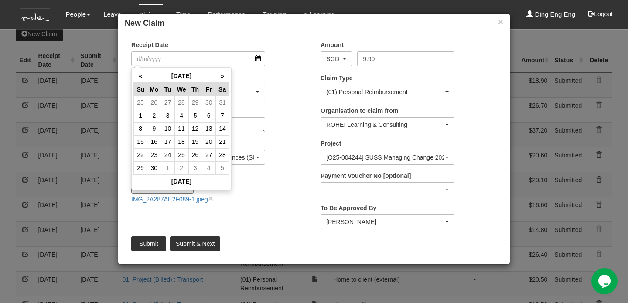
click at [139, 78] on th "«" at bounding box center [141, 76] width 14 height 14
click at [221, 76] on th "»" at bounding box center [222, 76] width 14 height 14
click at [182, 199] on link "IMG_2A287AE2F089-1.jpeg" at bounding box center [169, 199] width 77 height 7
click at [176, 58] on input "Receipt Date" at bounding box center [198, 58] width 134 height 15
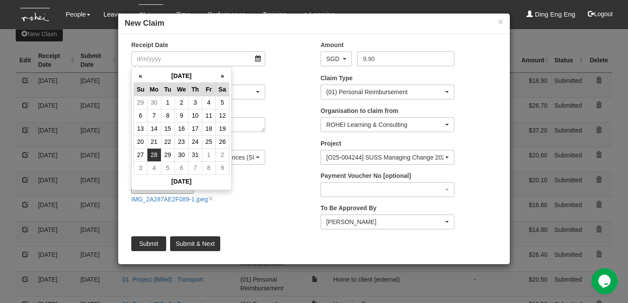
click at [157, 152] on td "28" at bounding box center [154, 154] width 14 height 13
type input "28/7/2025"
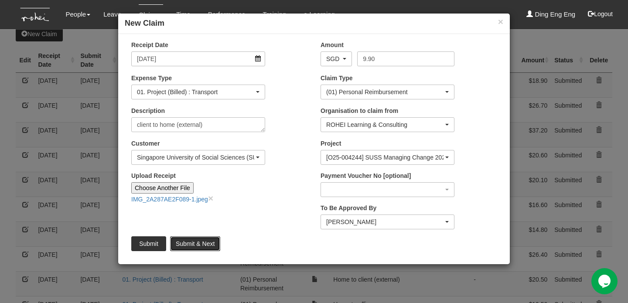
click at [197, 241] on input "Submit & Next" at bounding box center [195, 243] width 50 height 15
type input "Choose File"
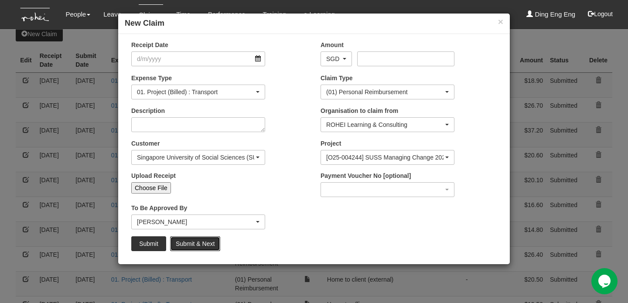
select select "50"
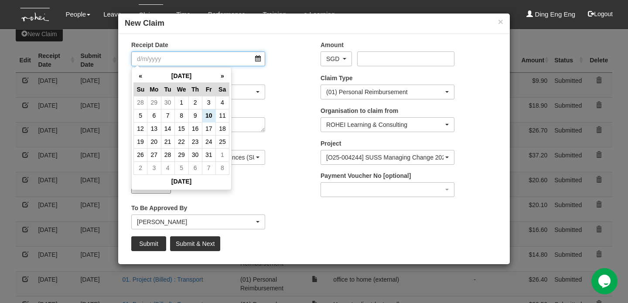
click at [198, 59] on input "Receipt Date" at bounding box center [198, 58] width 134 height 15
click at [135, 77] on th "«" at bounding box center [141, 76] width 14 height 14
click at [169, 152] on td "29" at bounding box center [168, 154] width 14 height 13
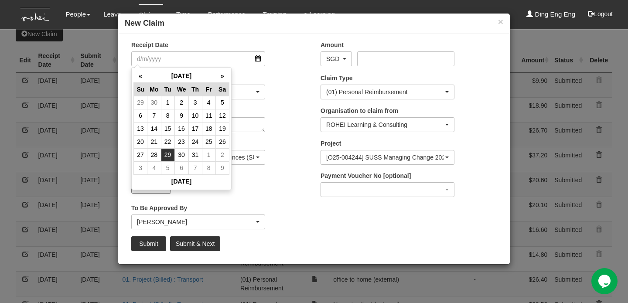
type input "29/7/2025"
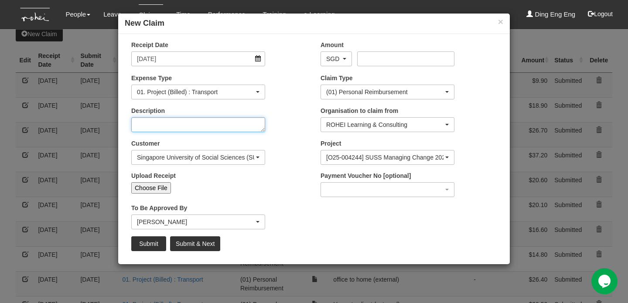
click at [176, 125] on textarea "Description" at bounding box center [198, 124] width 134 height 15
type textarea "home to client external"
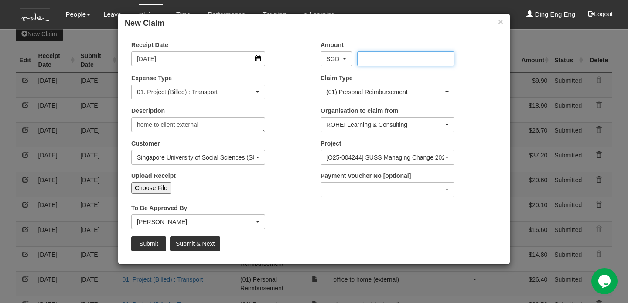
click at [377, 61] on input "Amount" at bounding box center [405, 58] width 97 height 15
type input "19.50"
click at [157, 187] on input "Choose File" at bounding box center [151, 187] width 40 height 11
type input "C:\fakepath\Screenshot 2025-10-10 at 3.36.11 PM.jpeg"
type input "Choose Another File"
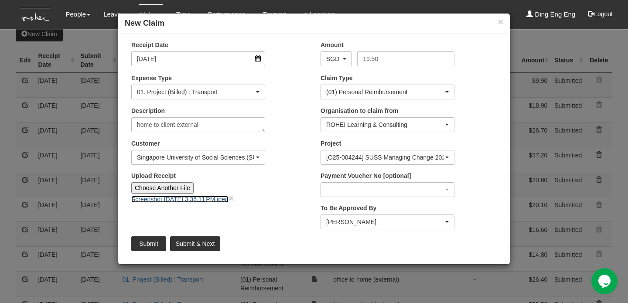
click at [196, 198] on link "Screenshot 2025-10-10 at 3.36.11 PM.jpeg" at bounding box center [179, 199] width 97 height 7
click at [201, 245] on input "Submit & Next" at bounding box center [195, 243] width 50 height 15
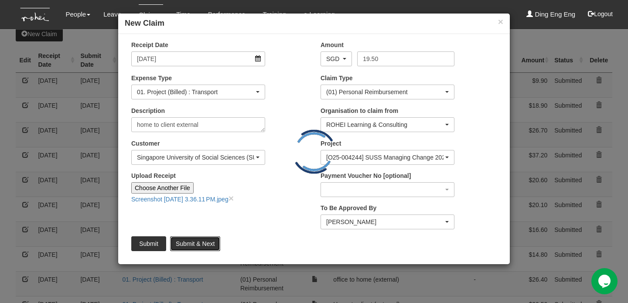
type input "Choose File"
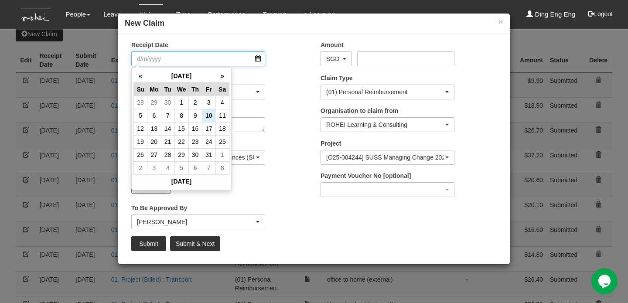
click at [187, 60] on input "Receipt Date" at bounding box center [198, 58] width 134 height 15
click at [143, 75] on th "«" at bounding box center [141, 76] width 14 height 14
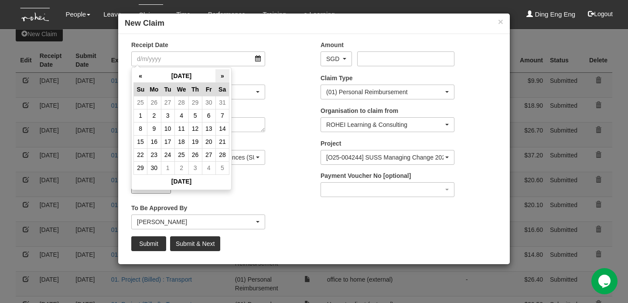
click at [224, 75] on th "»" at bounding box center [222, 76] width 14 height 14
click at [171, 152] on td "29" at bounding box center [168, 154] width 14 height 13
type input "29/7/2025"
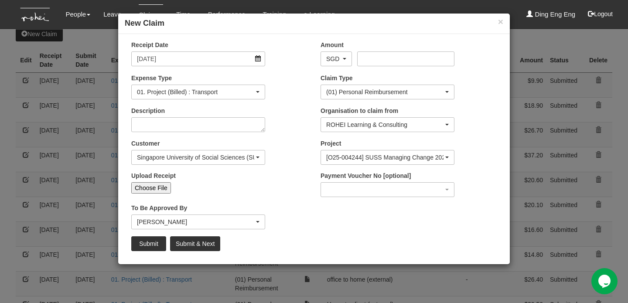
select select "50"
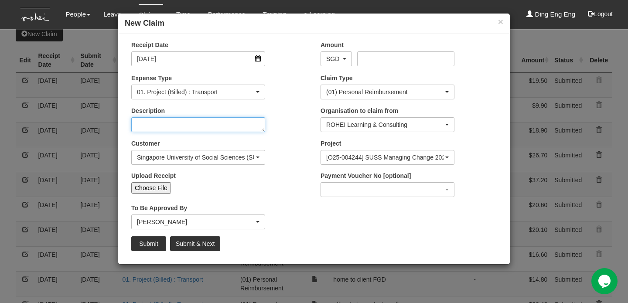
click at [188, 127] on textarea "Description" at bounding box center [198, 124] width 134 height 15
type textarea "client to home"
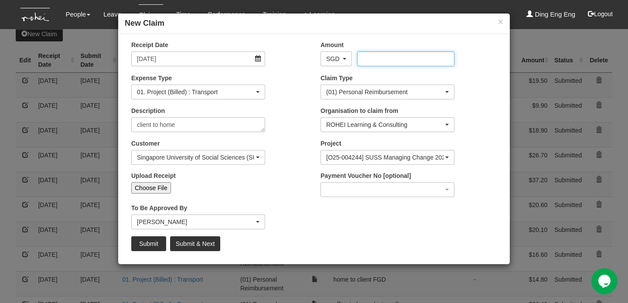
click at [370, 56] on input "Amount" at bounding box center [405, 58] width 97 height 15
click at [160, 186] on input "Choose File" at bounding box center [151, 187] width 40 height 11
click at [384, 60] on input "11.90" at bounding box center [405, 58] width 97 height 15
type input "1"
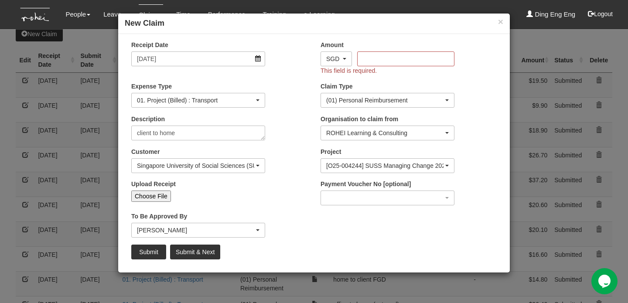
click at [153, 200] on input "Choose File" at bounding box center [151, 195] width 40 height 11
type input "C:\fakepath\Screenshot 2025-10-10 at 3.37.46 PM.jpeg"
type input "Choose Another File"
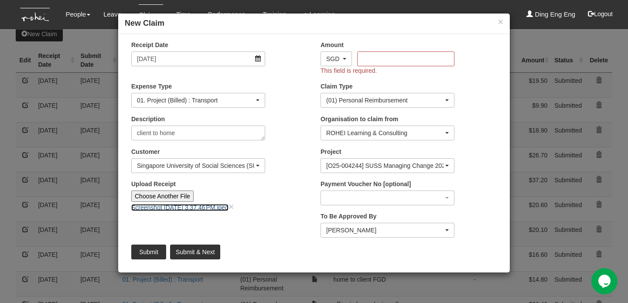
click at [201, 206] on link "Screenshot 2025-10-10 at 3.37.46 PM.jpeg" at bounding box center [179, 207] width 97 height 7
click at [369, 60] on input "Amount" at bounding box center [405, 58] width 97 height 15
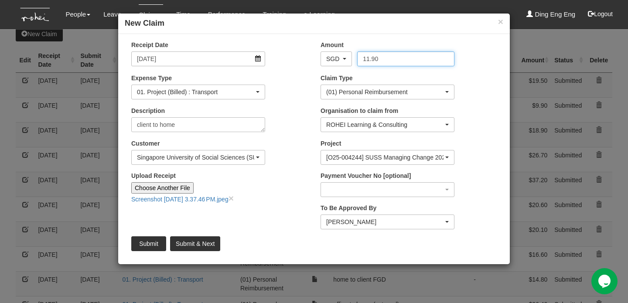
type input "11.90"
click at [148, 241] on input "Submit" at bounding box center [148, 243] width 35 height 15
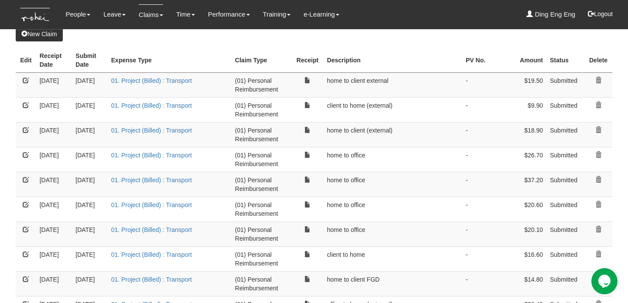
select select "50"
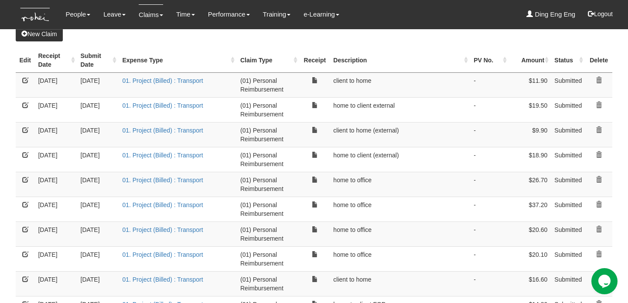
click at [34, 32] on link "New Claim" at bounding box center [39, 34] width 47 height 15
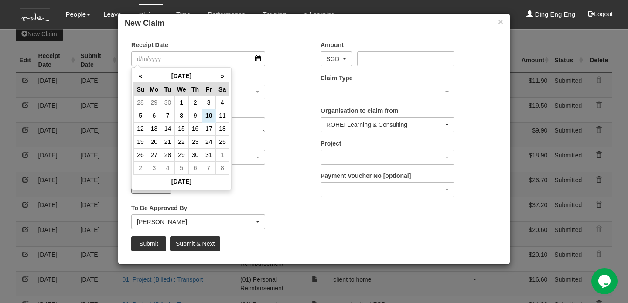
click at [166, 58] on input "Receipt Date" at bounding box center [198, 58] width 134 height 15
type input "29/7/2025"
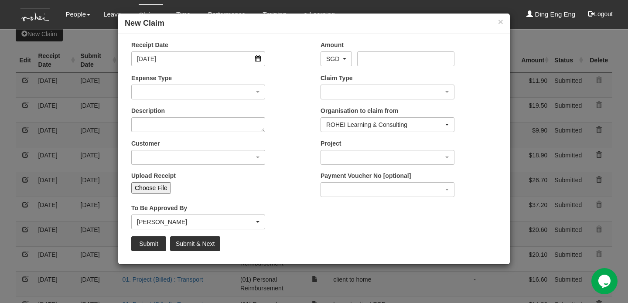
click at [288, 147] on div "Customer (N/A) _ROHEI Internal 3M ASIA PACIFIC PRIVATE LTD 58.com AbbVie Operat…" at bounding box center [219, 155] width 189 height 32
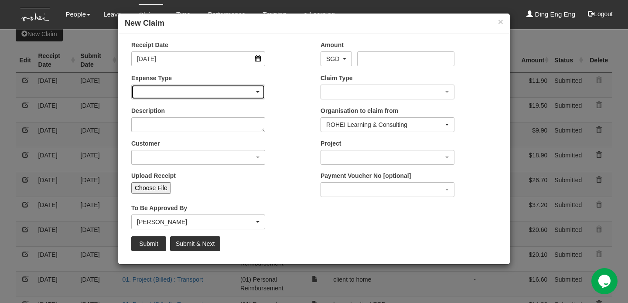
click at [259, 90] on div "button" at bounding box center [198, 92] width 133 height 14
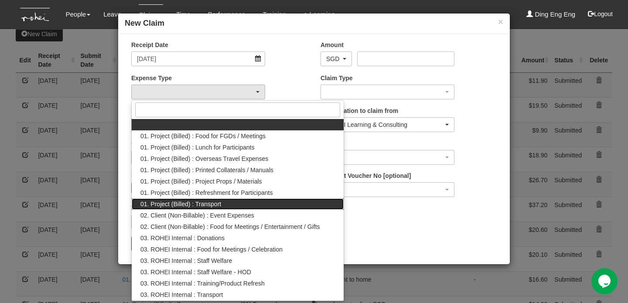
click at [246, 205] on link "01. Project (Billed) : Transport" at bounding box center [238, 203] width 212 height 11
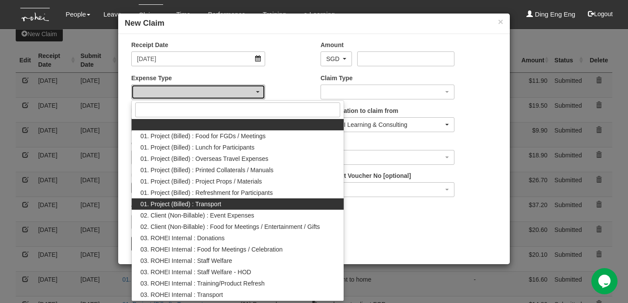
select select "135"
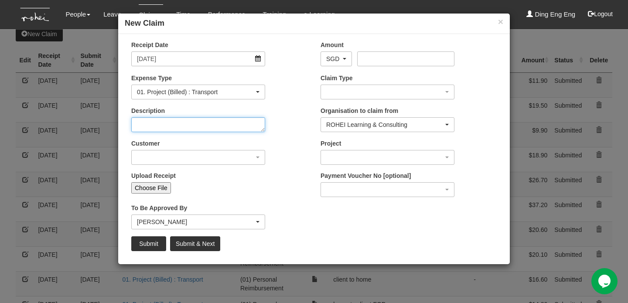
click at [254, 126] on textarea "Description" at bounding box center [198, 124] width 134 height 15
click at [255, 125] on textarea "Description" at bounding box center [198, 124] width 134 height 15
type textarea "client to home"
click at [499, 18] on button "×" at bounding box center [500, 21] width 5 height 9
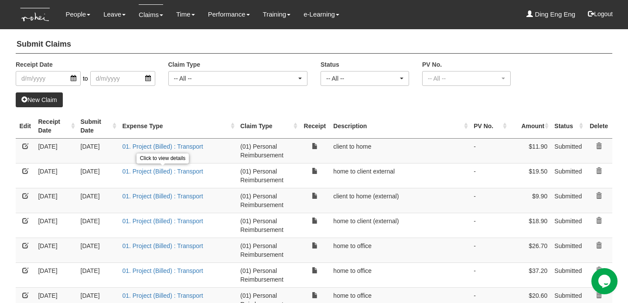
scroll to position [0, 0]
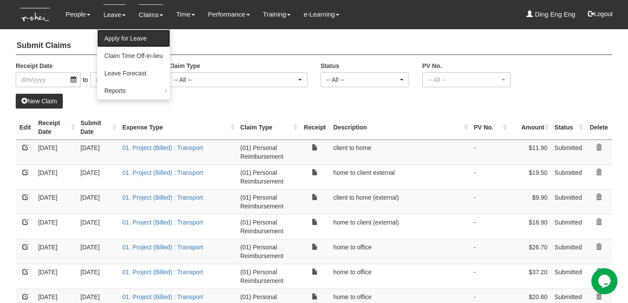
click at [120, 35] on link "Apply for Leave" at bounding box center [133, 38] width 72 height 17
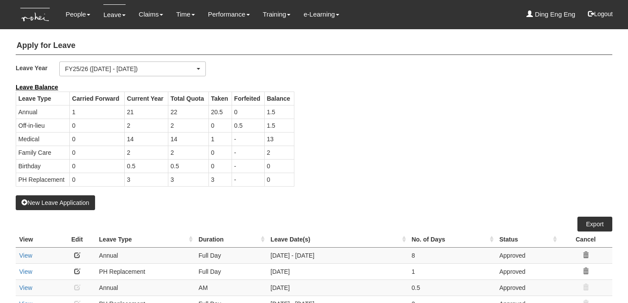
select select "50"
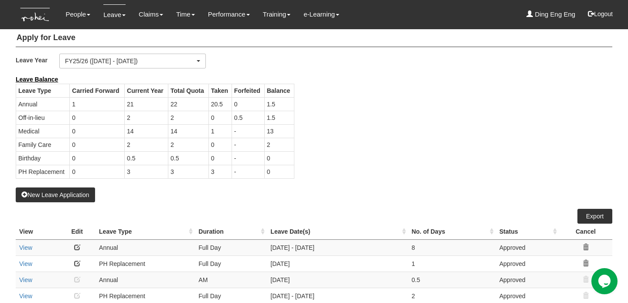
scroll to position [11, 0]
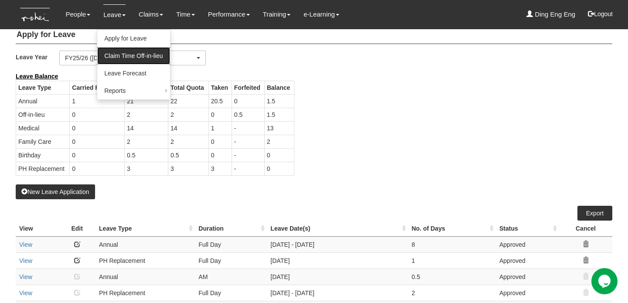
click at [130, 53] on link "Claim Time Off-in-lieu" at bounding box center [133, 55] width 72 height 17
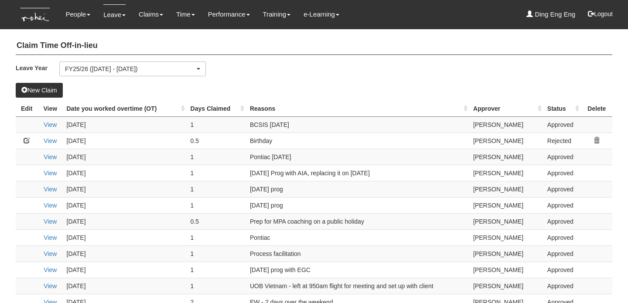
select select "50"
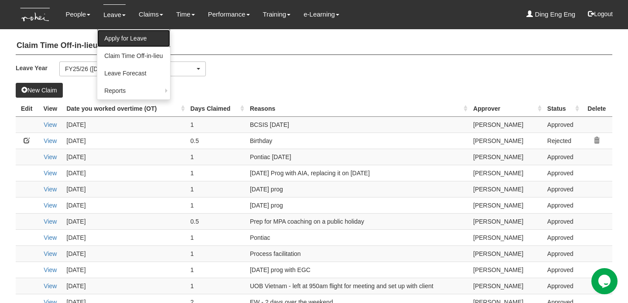
click at [124, 35] on link "Apply for Leave" at bounding box center [133, 38] width 72 height 17
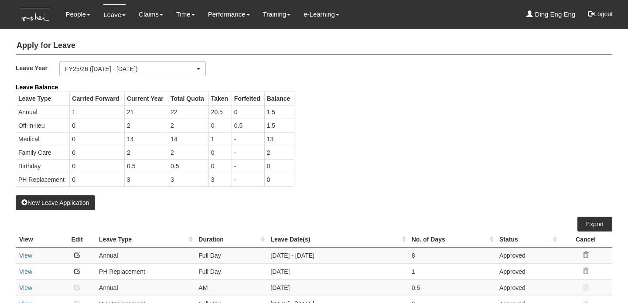
select select "50"
click at [55, 202] on button "New Leave Application" at bounding box center [55, 202] width 79 height 15
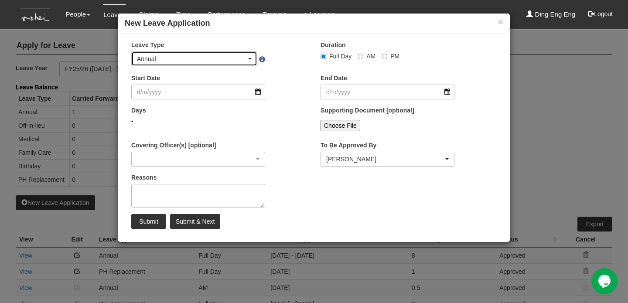
click at [250, 56] on div "Annual" at bounding box center [194, 58] width 115 height 9
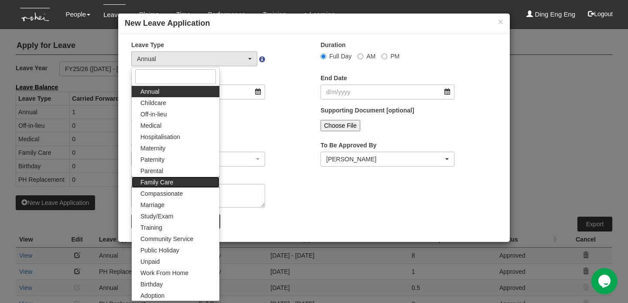
click at [197, 182] on link "Family Care" at bounding box center [176, 182] width 88 height 11
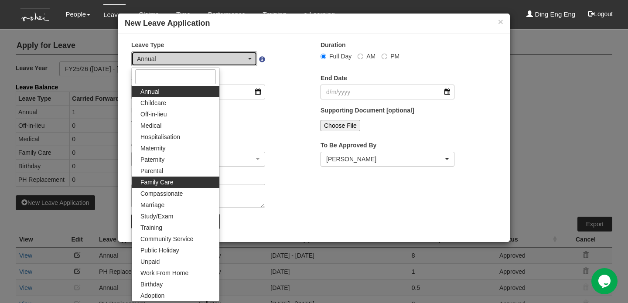
select select "9"
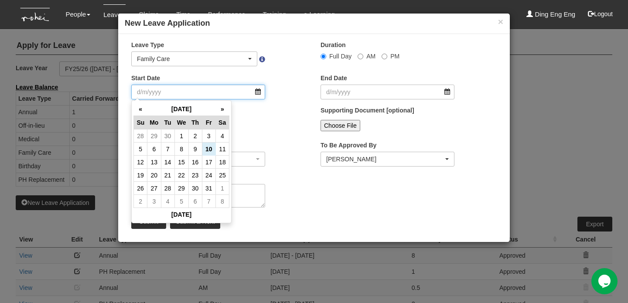
click at [211, 95] on input "Start Date" at bounding box center [198, 92] width 134 height 15
click at [184, 173] on td "22" at bounding box center [181, 175] width 14 height 13
type input "22/10/2025"
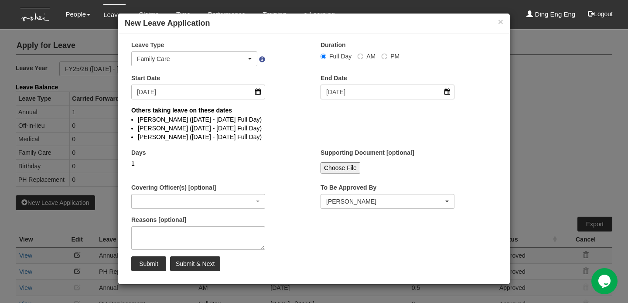
select select
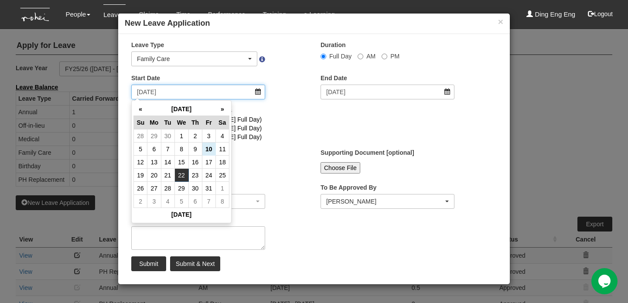
click at [258, 91] on input "22/10/2025" at bounding box center [198, 92] width 134 height 15
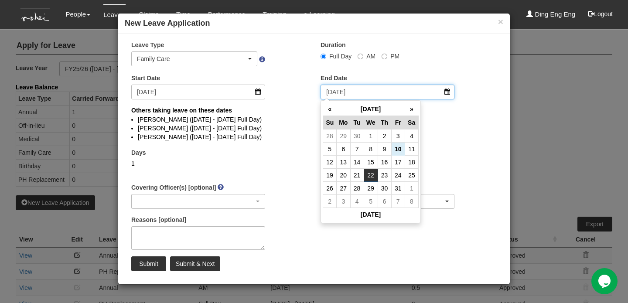
click at [341, 91] on input "22/10/2025" at bounding box center [387, 92] width 134 height 15
click at [386, 174] on td "23" at bounding box center [384, 175] width 14 height 13
type input "[DATE]"
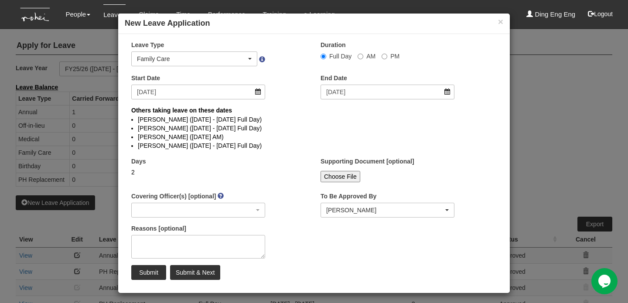
select select
click at [155, 272] on input "Submit" at bounding box center [148, 272] width 35 height 15
select select "1"
select select
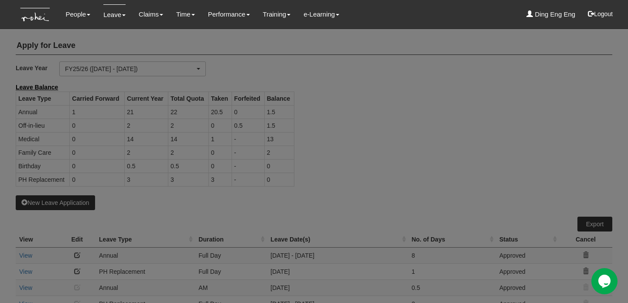
select select "50"
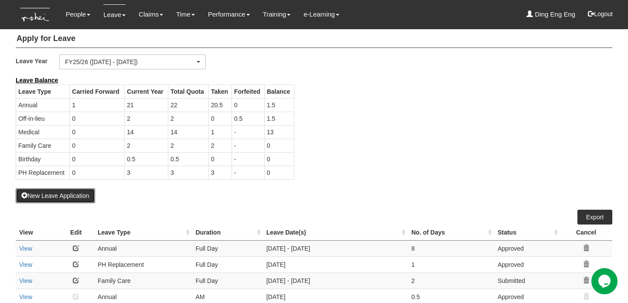
scroll to position [7, 0]
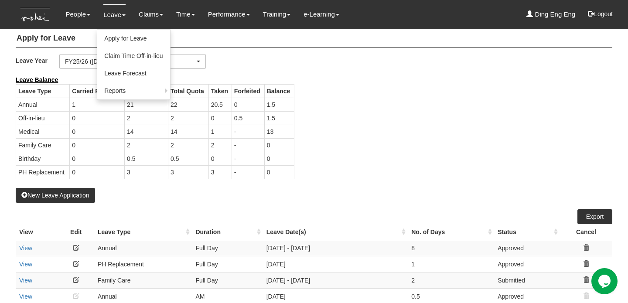
click at [122, 15] on span at bounding box center [123, 15] width 3 height 2
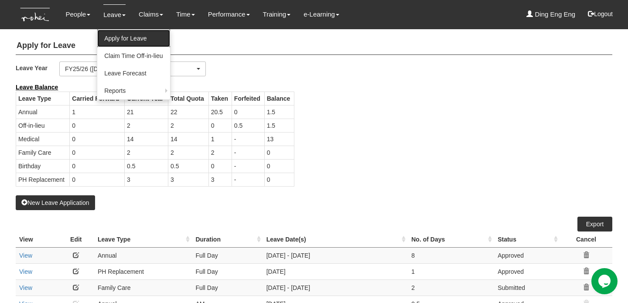
click at [122, 36] on link "Apply for Leave" at bounding box center [133, 38] width 72 height 17
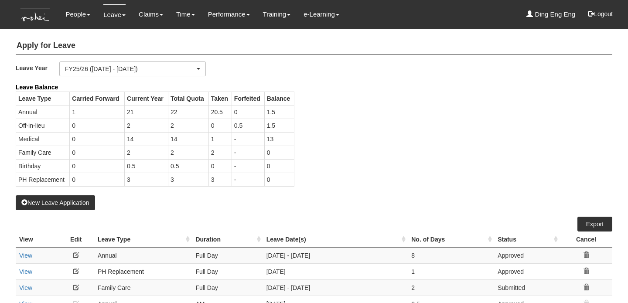
select select "50"
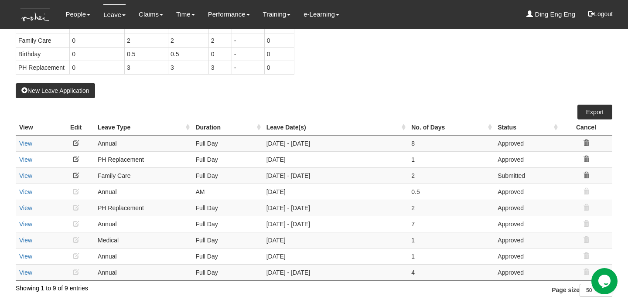
scroll to position [112, 0]
click at [78, 173] on link at bounding box center [76, 175] width 6 height 6
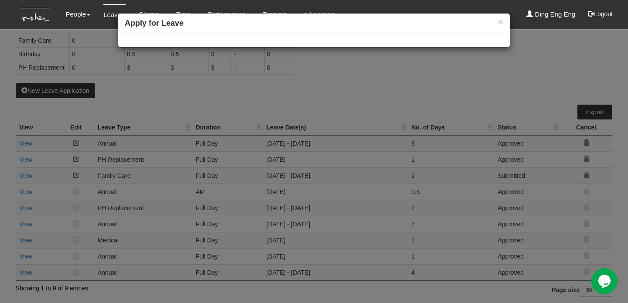
select select
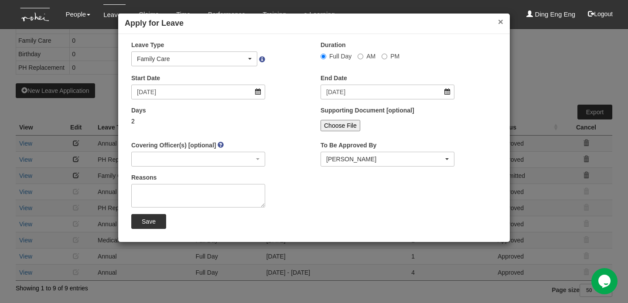
click at [500, 19] on button "×" at bounding box center [500, 21] width 5 height 9
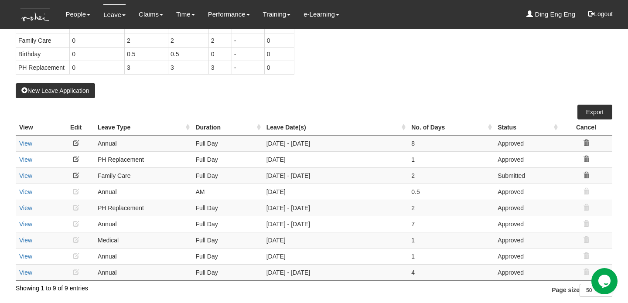
click at [587, 173] on icon at bounding box center [586, 175] width 6 height 6
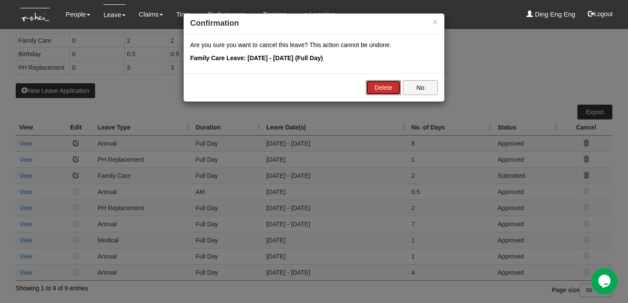
click at [396, 88] on link "Delete" at bounding box center [383, 87] width 35 height 15
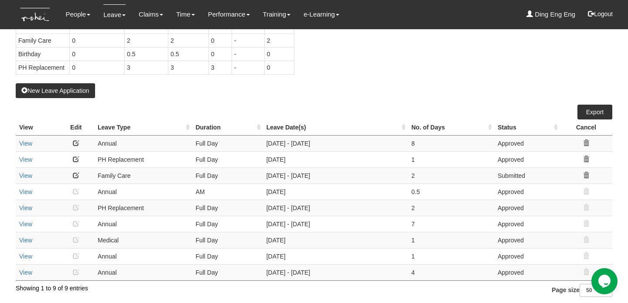
scroll to position [96, 0]
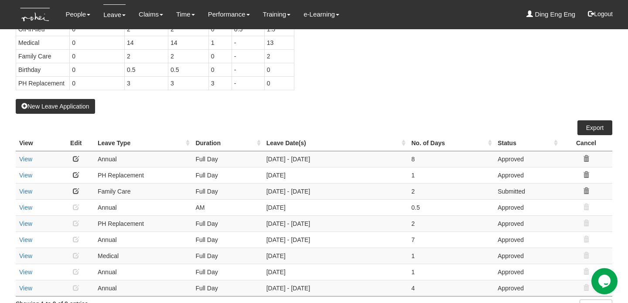
select select "50"
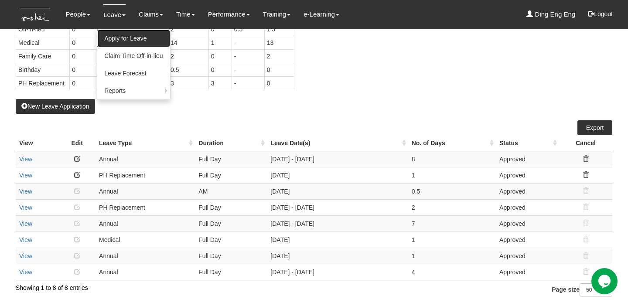
click at [117, 39] on link "Apply for Leave" at bounding box center [133, 38] width 72 height 17
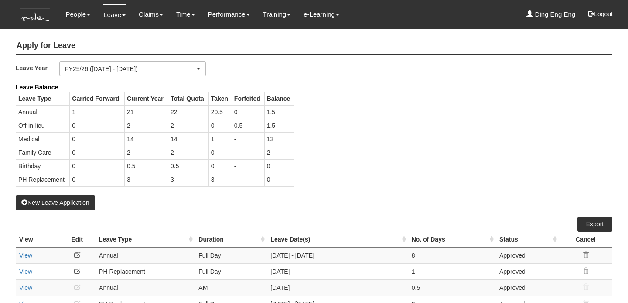
select select "50"
click at [60, 203] on button "New Leave Application" at bounding box center [55, 202] width 79 height 15
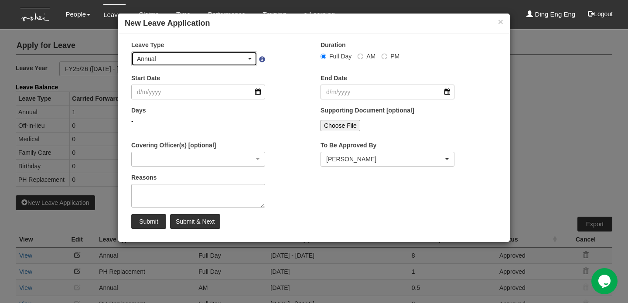
click at [249, 58] on div "Annual" at bounding box center [194, 58] width 115 height 9
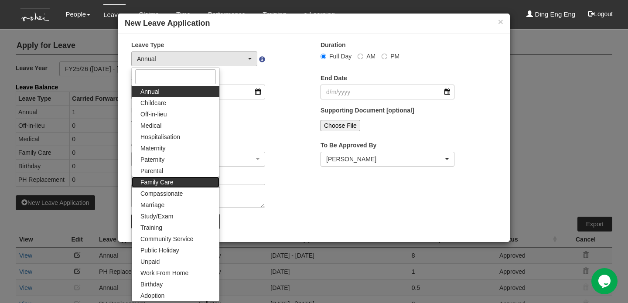
click at [184, 183] on link "Family Care" at bounding box center [176, 182] width 88 height 11
select select "9"
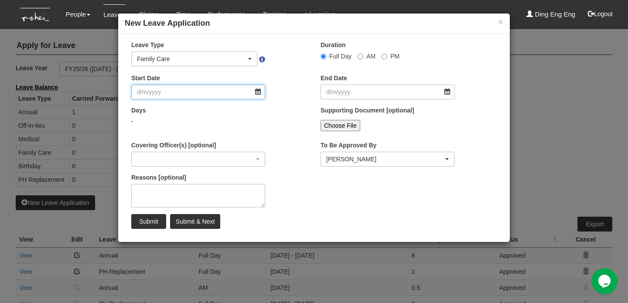
click at [206, 94] on input "Start Date" at bounding box center [198, 92] width 134 height 15
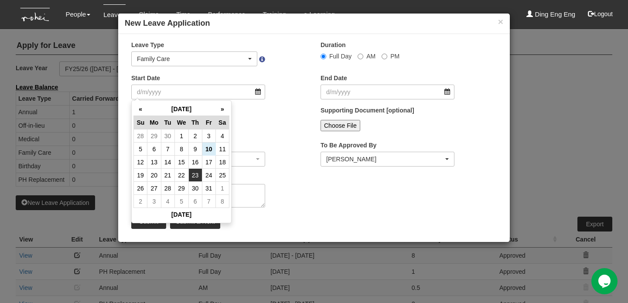
click at [198, 176] on td "23" at bounding box center [195, 175] width 14 height 13
type input "[DATE]"
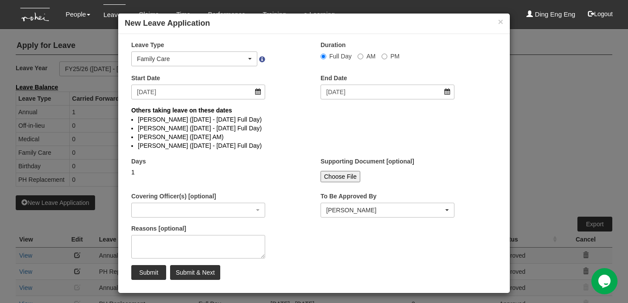
select select
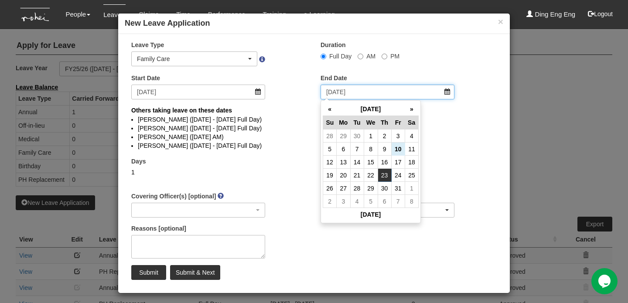
click at [447, 94] on input "[DATE]" at bounding box center [387, 92] width 134 height 15
click at [397, 176] on td "24" at bounding box center [398, 175] width 14 height 13
type input "[DATE]"
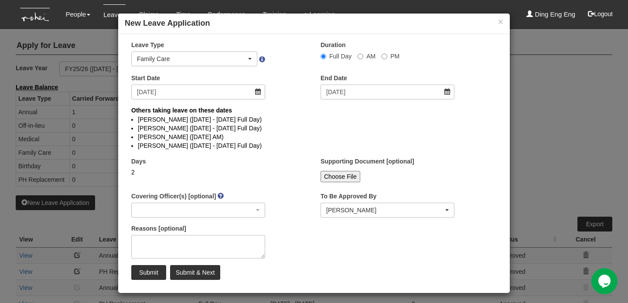
select select
click at [205, 242] on textarea "Reasons [optional]" at bounding box center [198, 247] width 134 height 24
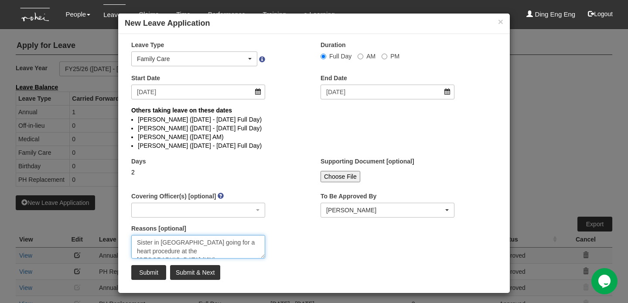
type textarea "Sister in [GEOGRAPHIC_DATA] going for a heart procedure at the [GEOGRAPHIC_DATA…"
click at [207, 271] on input "Submit & Next" at bounding box center [195, 272] width 50 height 15
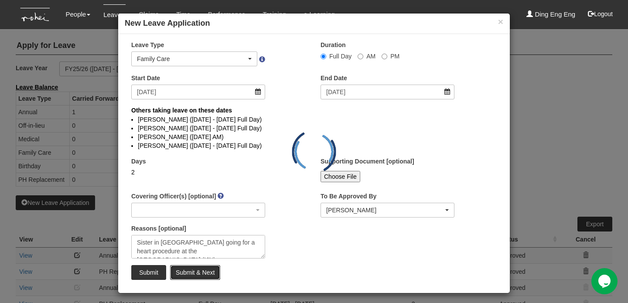
select select "1"
select select
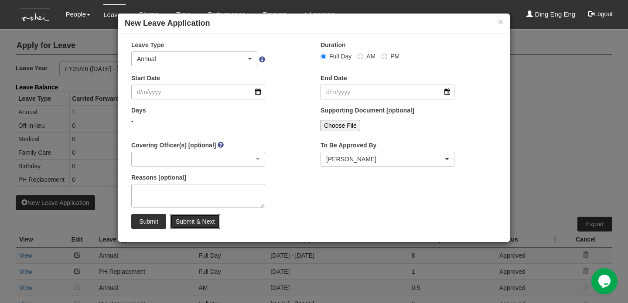
select select "50"
click at [591, 115] on div "× New Leave Application × Leave Type Annual Childcare Off-in-lieu Medical Hospi…" at bounding box center [314, 151] width 628 height 303
